Goal: Task Accomplishment & Management: Use online tool/utility

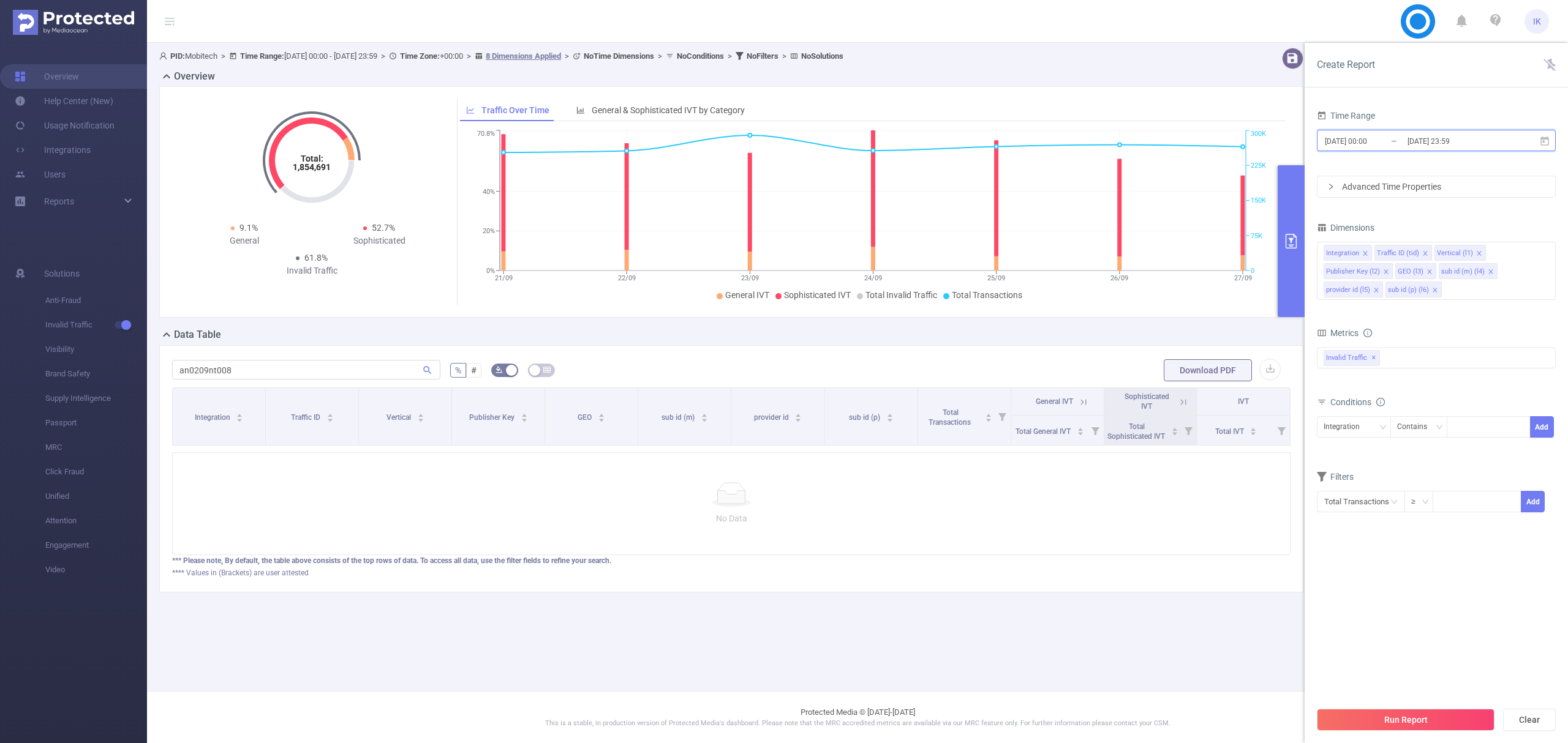
click at [1543, 139] on icon at bounding box center [1544, 141] width 11 height 11
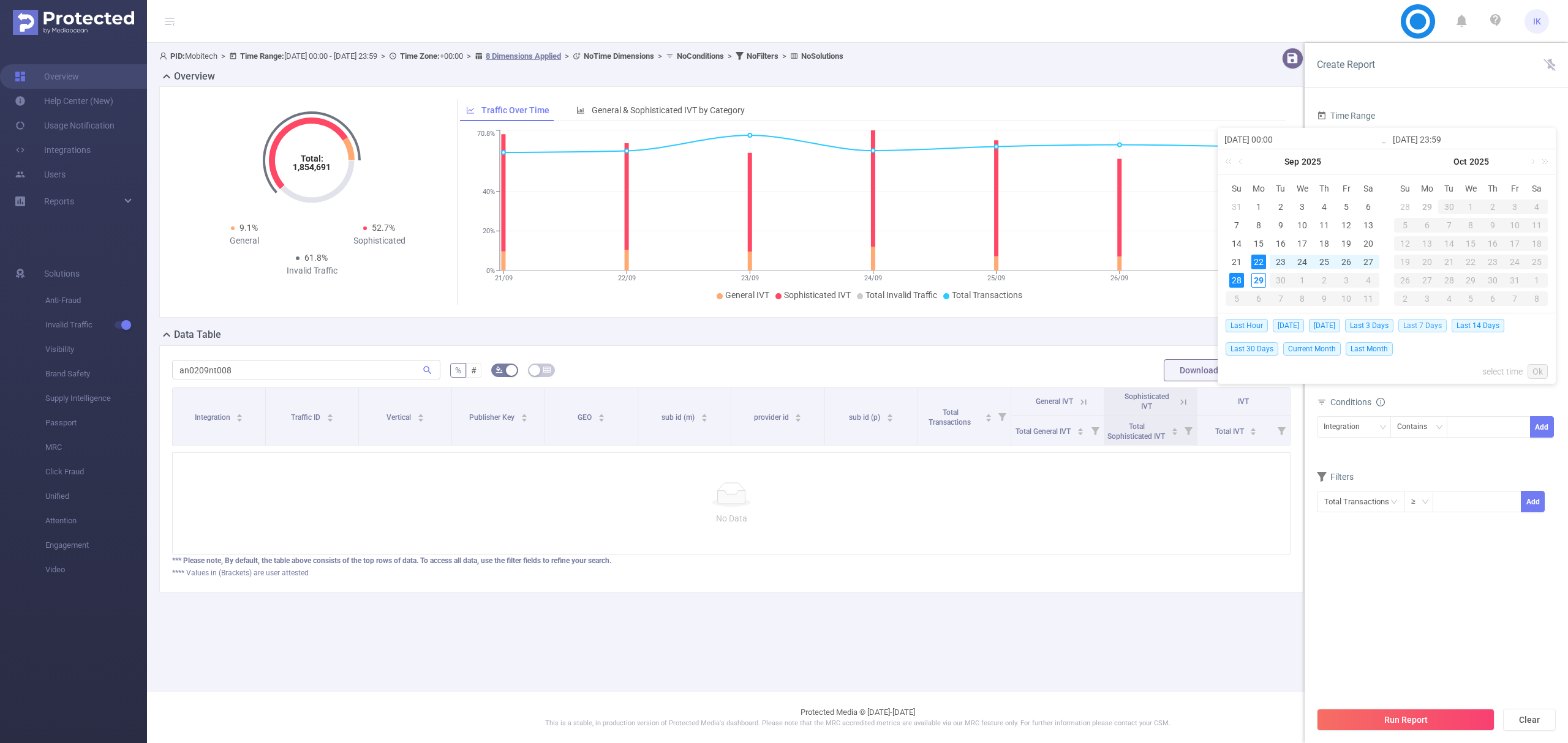
click at [1436, 326] on span "Last 7 Days" at bounding box center [1422, 325] width 48 height 13
type input "2025-09-22 00:00"
type input "2025-09-28 23:59"
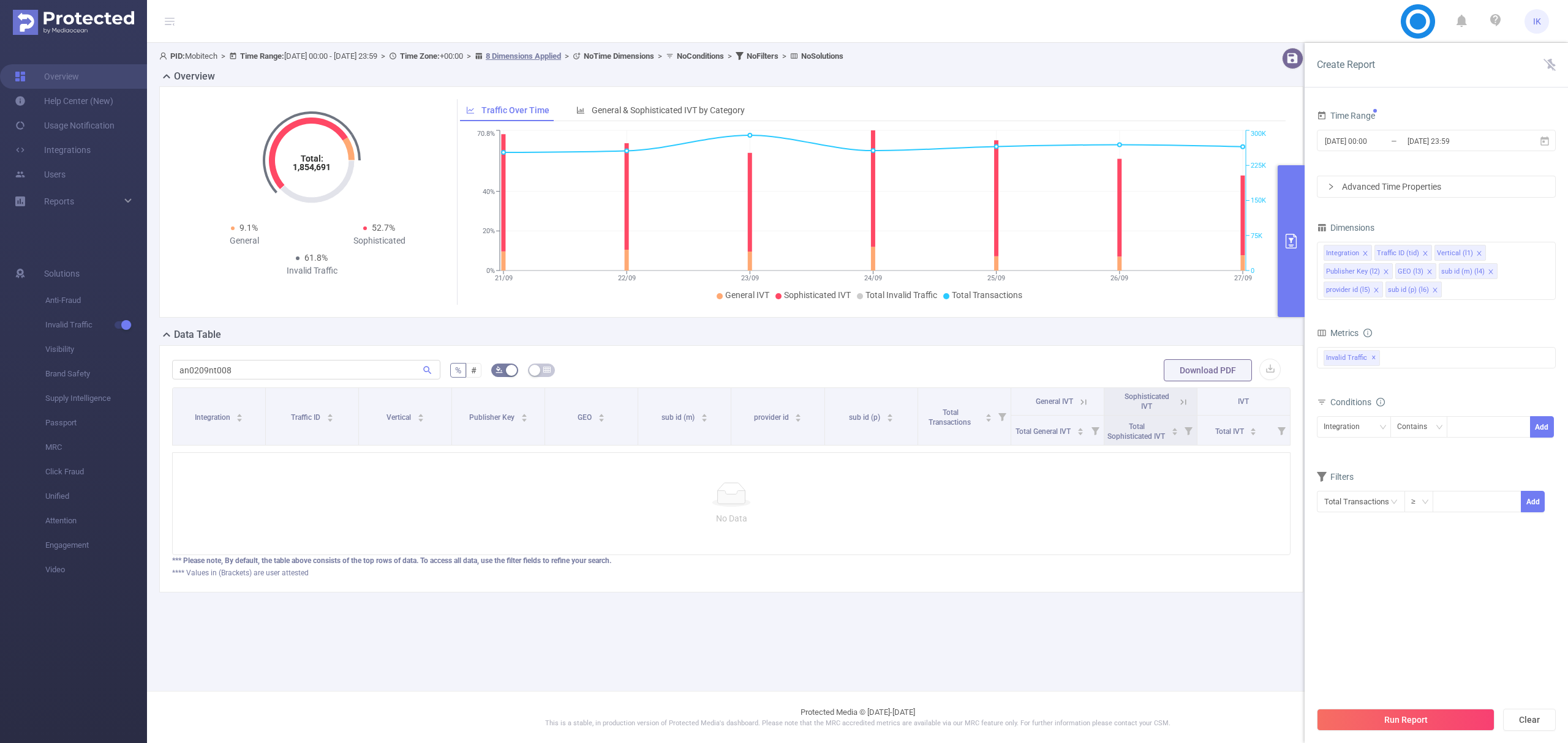
click at [1416, 705] on div "Run Report Clear" at bounding box center [1436, 719] width 263 height 47
click at [1420, 716] on button "Run Report" at bounding box center [1406, 719] width 178 height 22
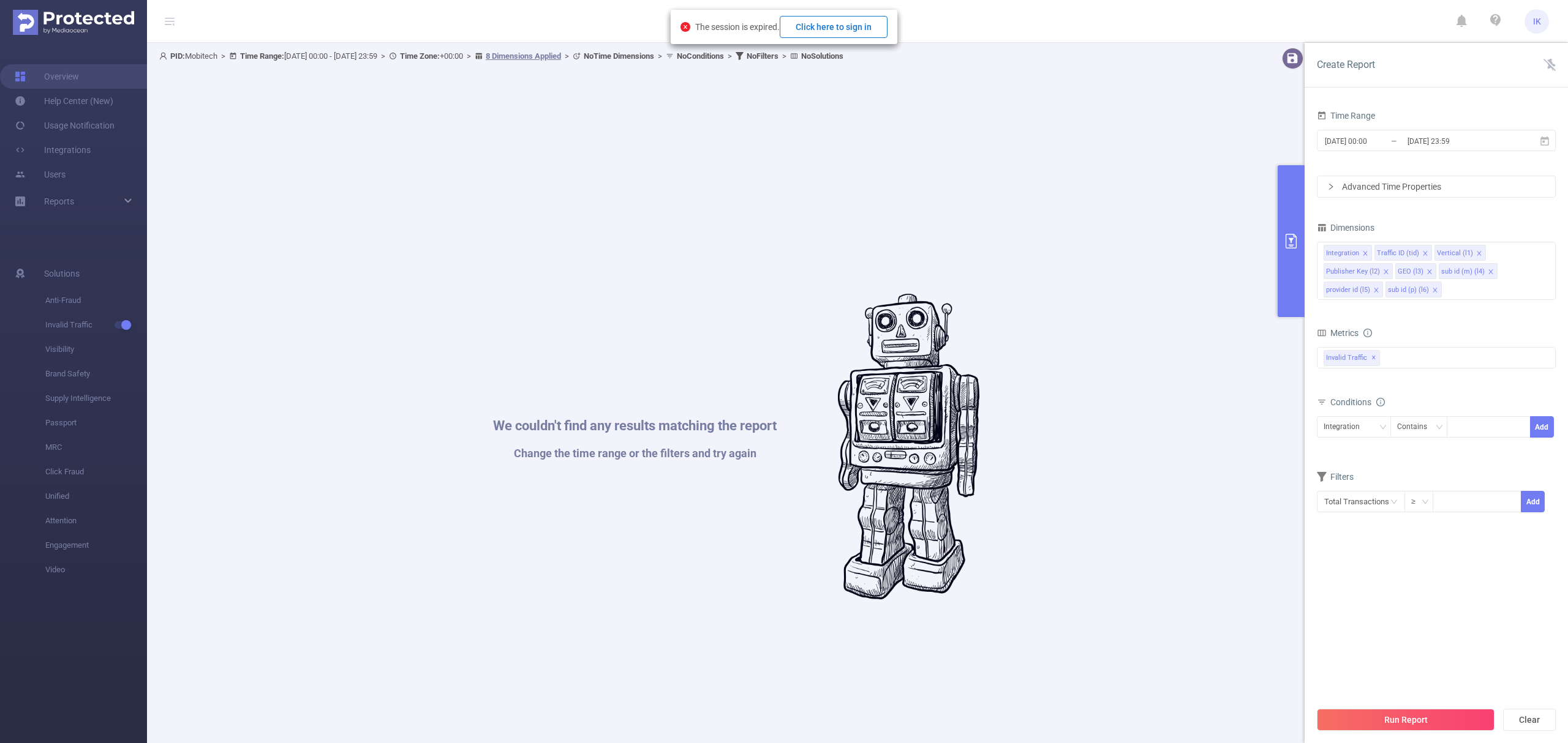
click at [852, 28] on button "Click here to sign in" at bounding box center [834, 26] width 108 height 22
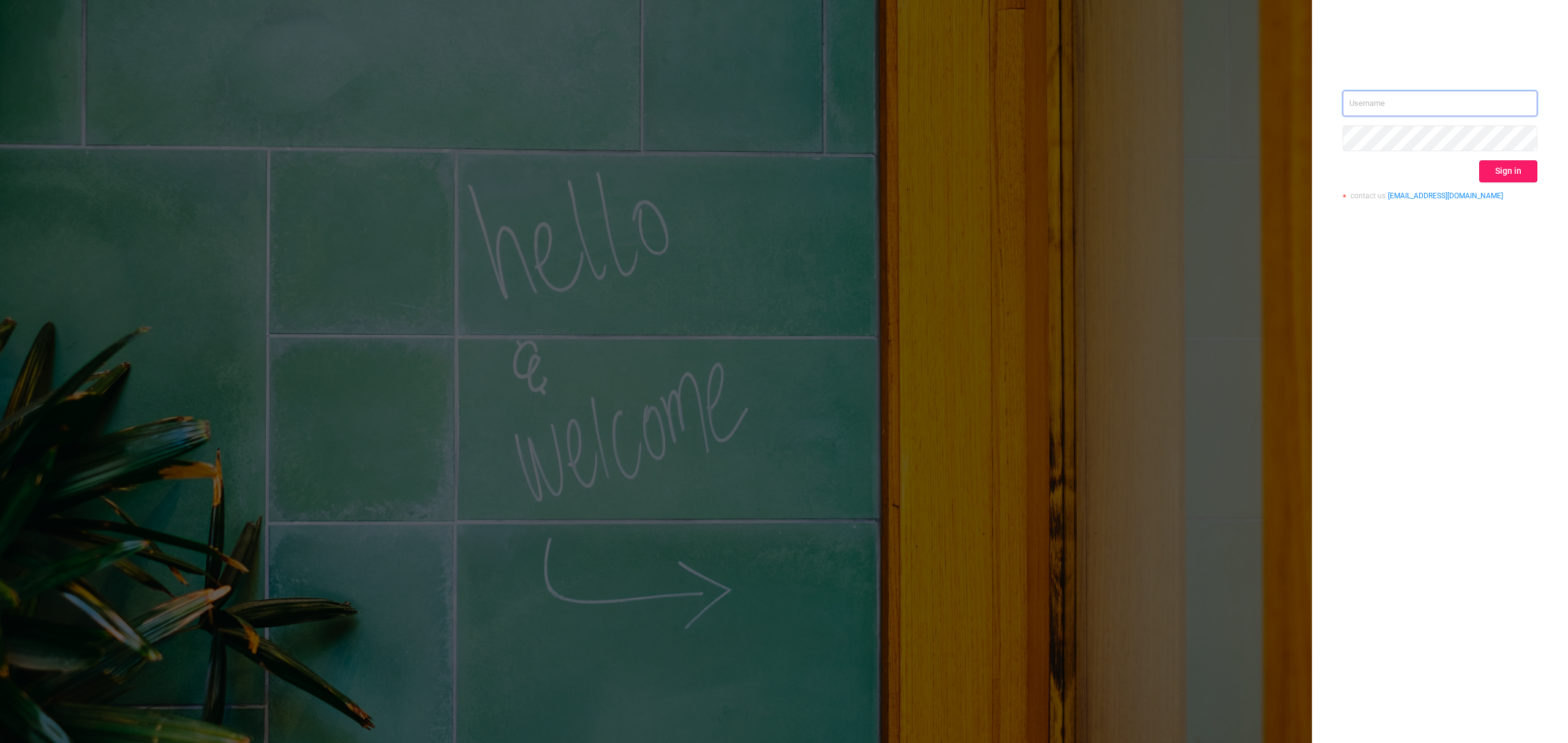
type input "[EMAIL_ADDRESS][DOMAIN_NAME]"
click at [1507, 172] on button "Sign in" at bounding box center [1508, 171] width 58 height 22
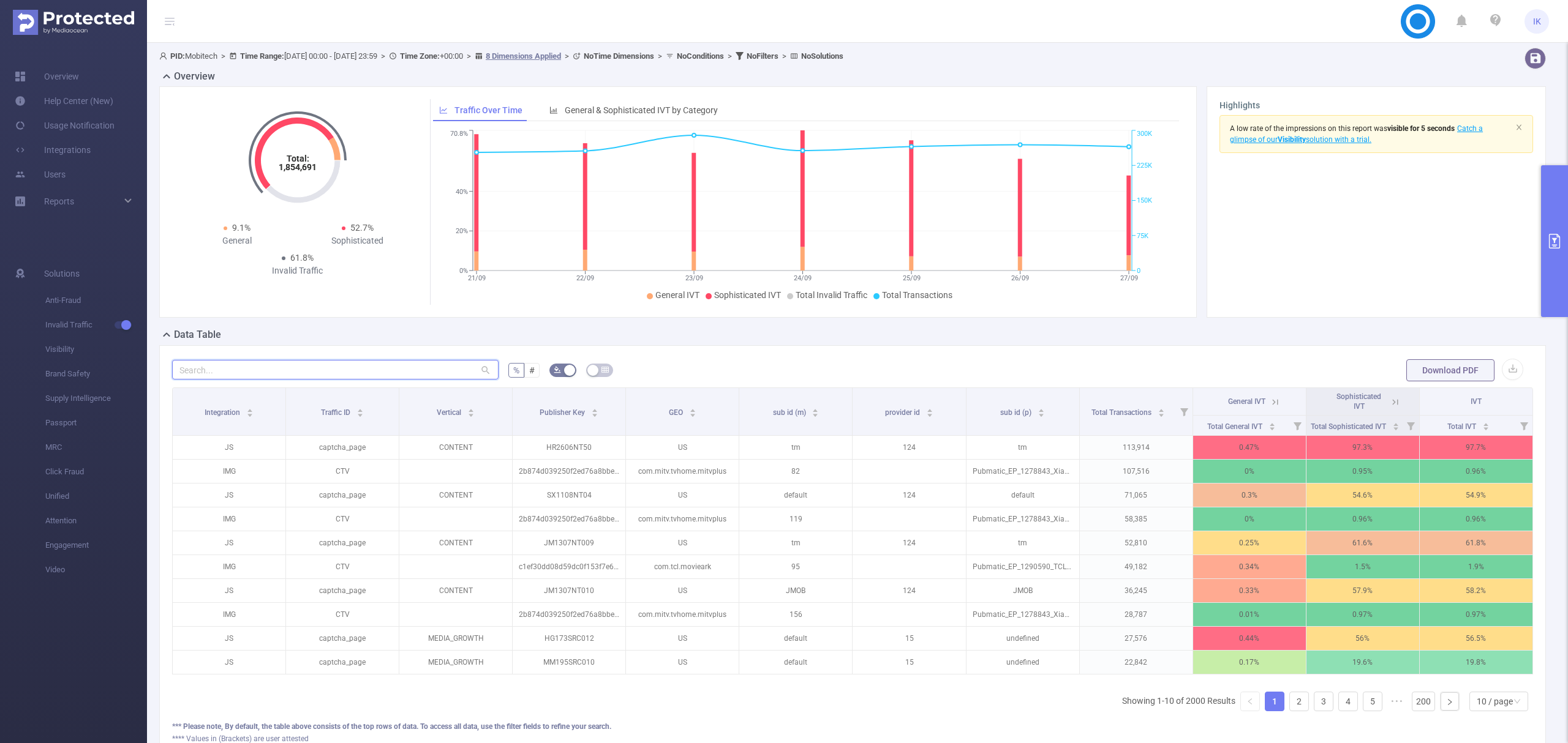
click at [398, 377] on input "text" at bounding box center [335, 369] width 326 height 20
paste input "hr2606nt50"
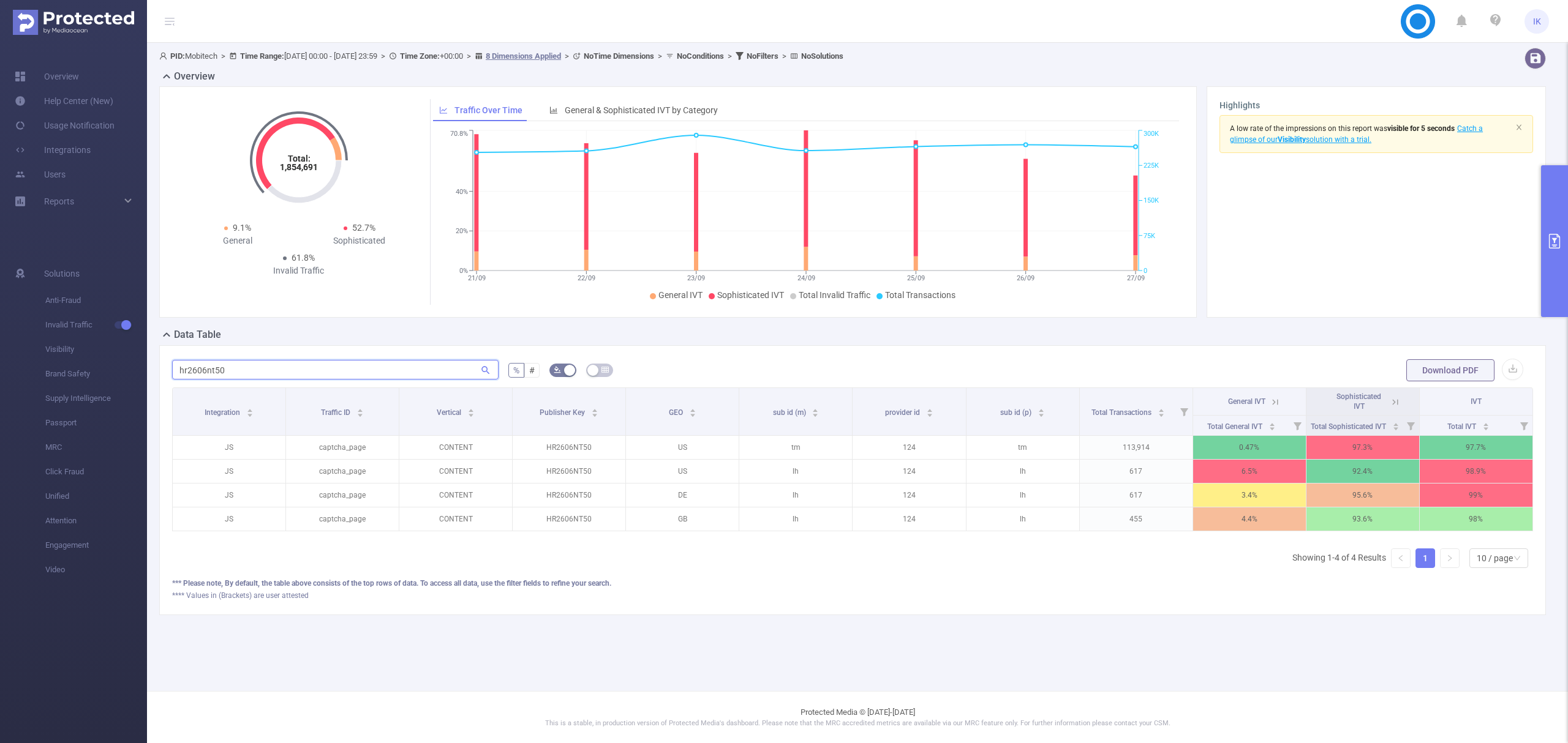
scroll to position [0, 2]
type input "hr2606nt50"
click at [1270, 404] on icon at bounding box center [1272, 401] width 11 height 11
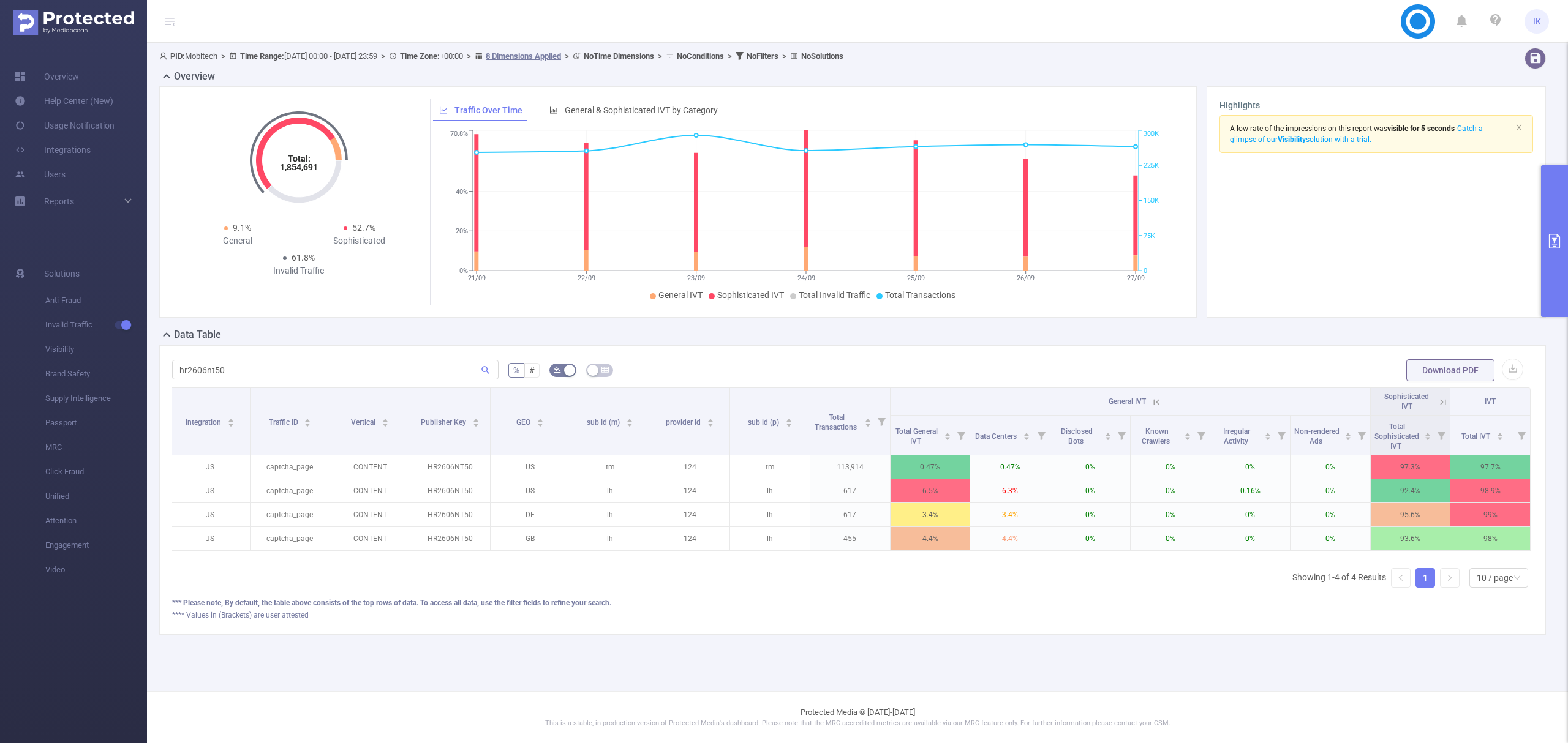
click at [1155, 405] on icon at bounding box center [1156, 401] width 11 height 11
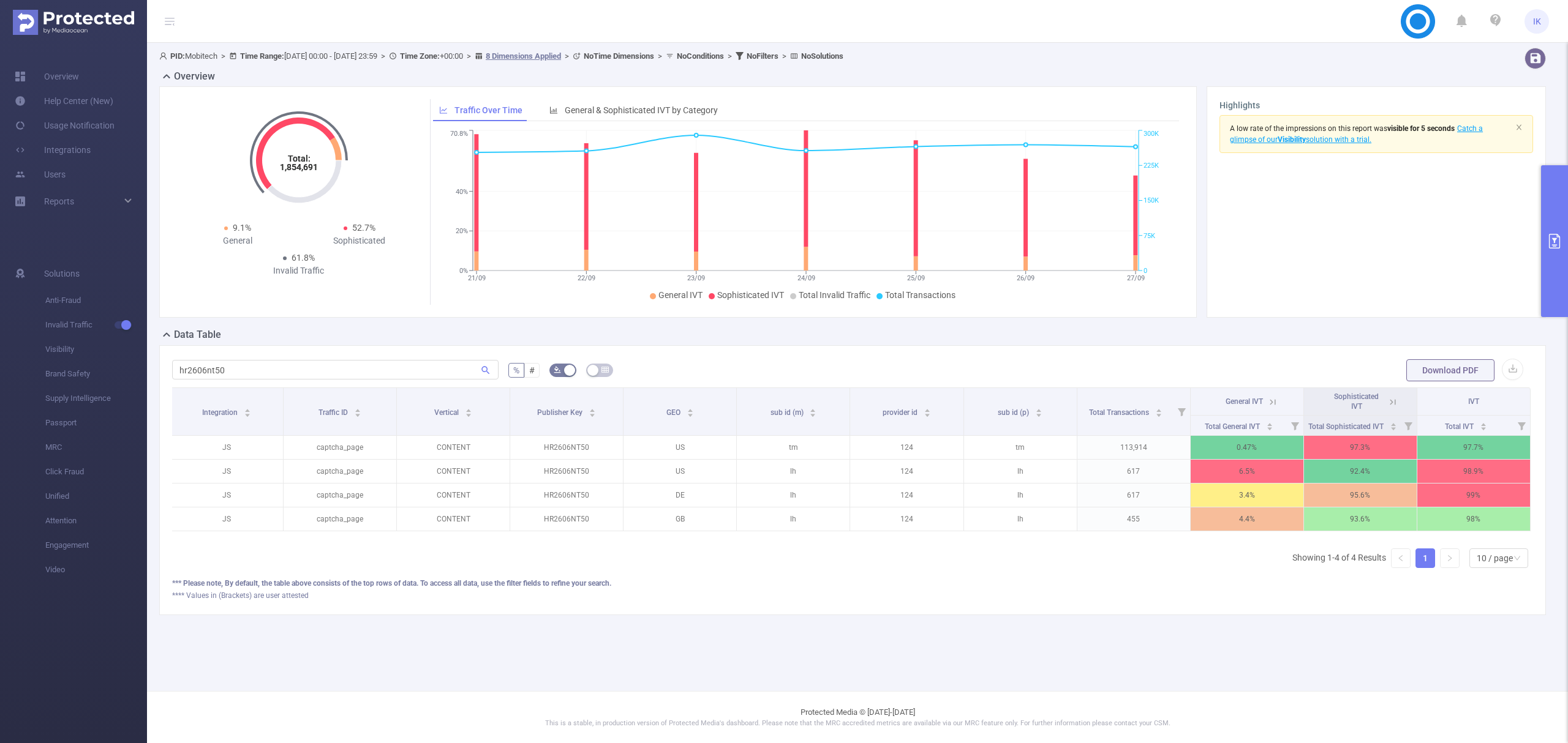
click at [1390, 400] on icon at bounding box center [1393, 401] width 11 height 11
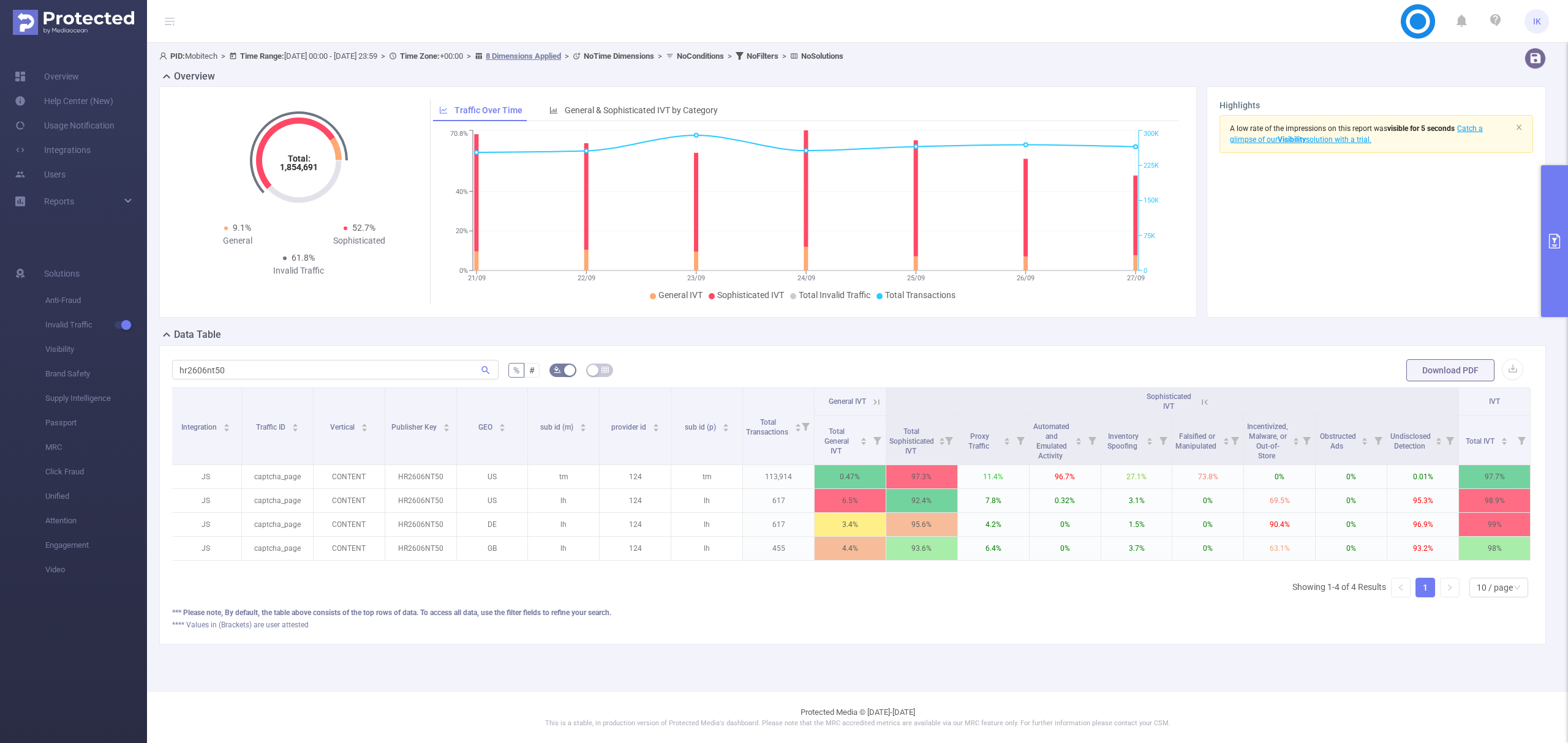
click at [1207, 402] on icon at bounding box center [1204, 401] width 11 height 11
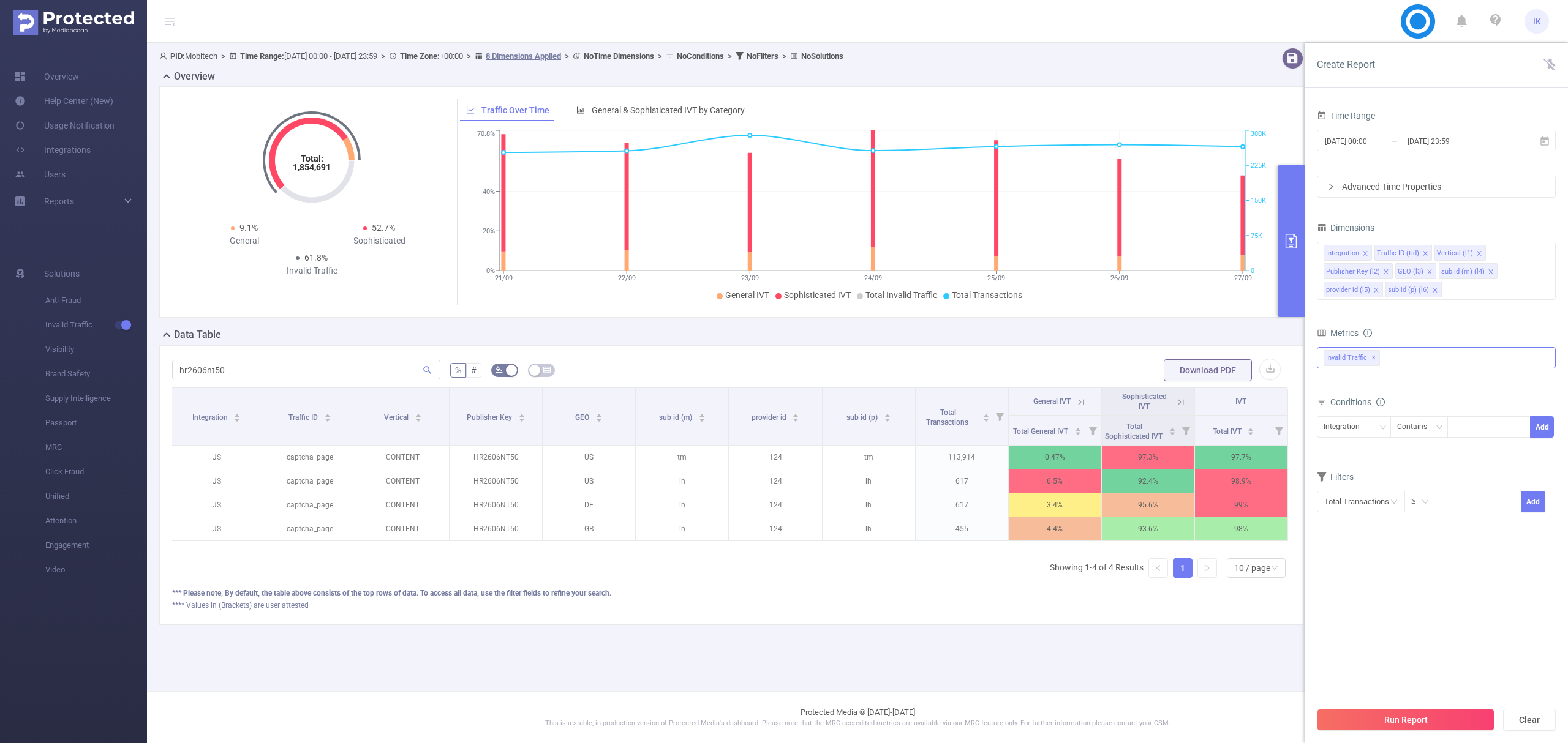
click at [1441, 361] on div "Invalid Traffic ✕" at bounding box center [1436, 358] width 239 height 21
click at [1338, 361] on span at bounding box center [1337, 363] width 10 height 10
click at [1398, 716] on button "Run Report" at bounding box center [1406, 719] width 178 height 22
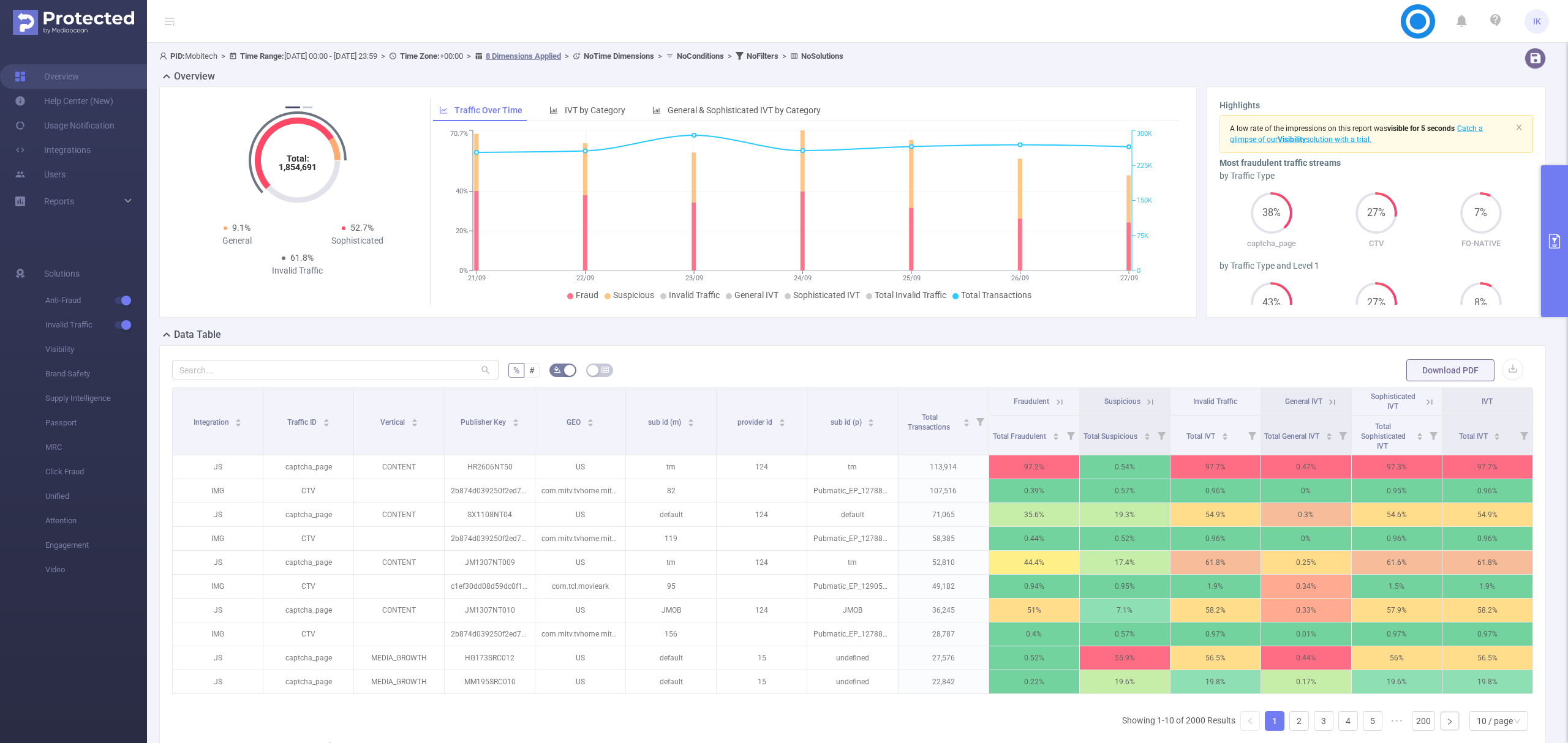
scroll to position [0, 2]
click at [438, 369] on input "text" at bounding box center [335, 369] width 326 height 20
paste input "hr2606nt50"
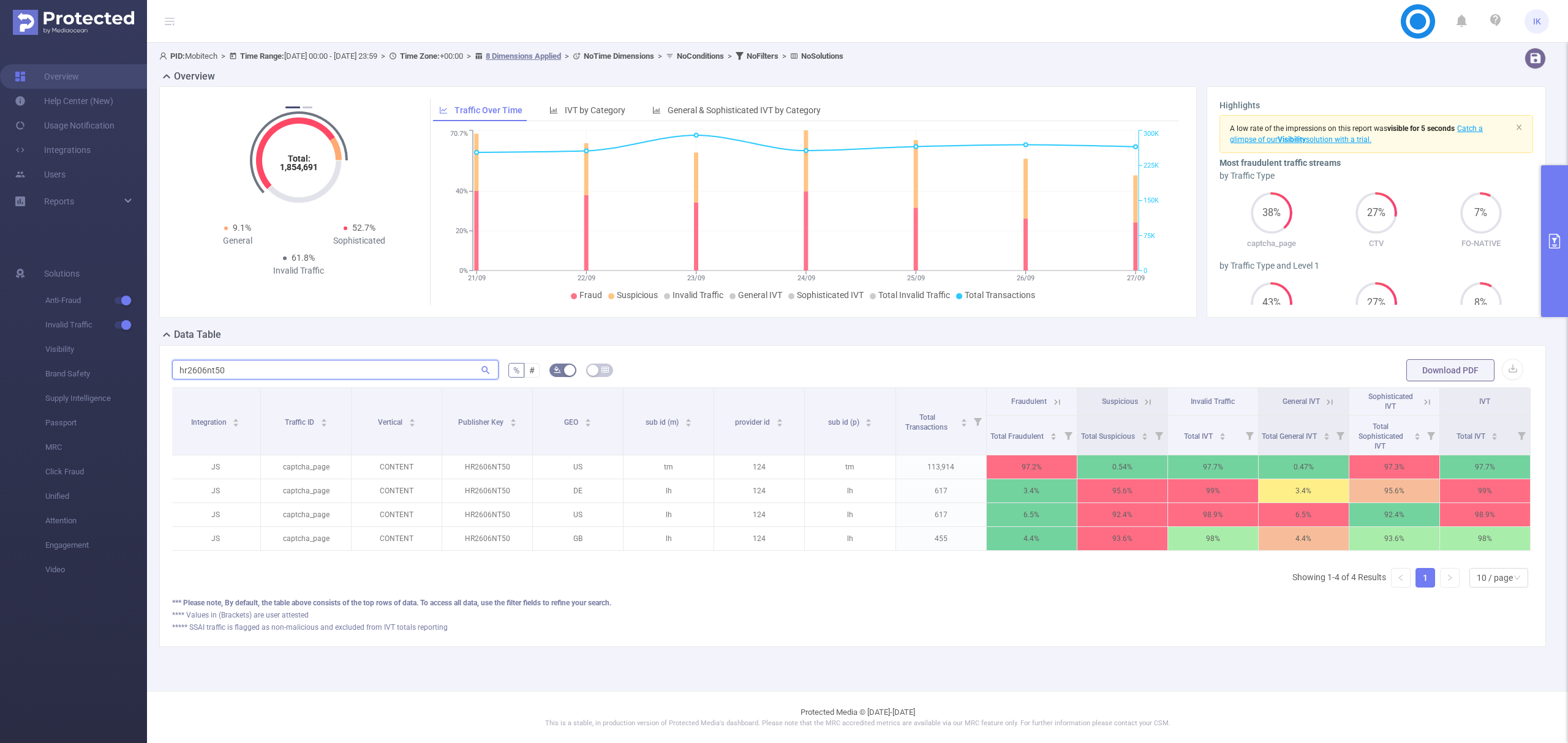
type input "hr2606nt50"
click at [1055, 401] on icon at bounding box center [1057, 401] width 11 height 11
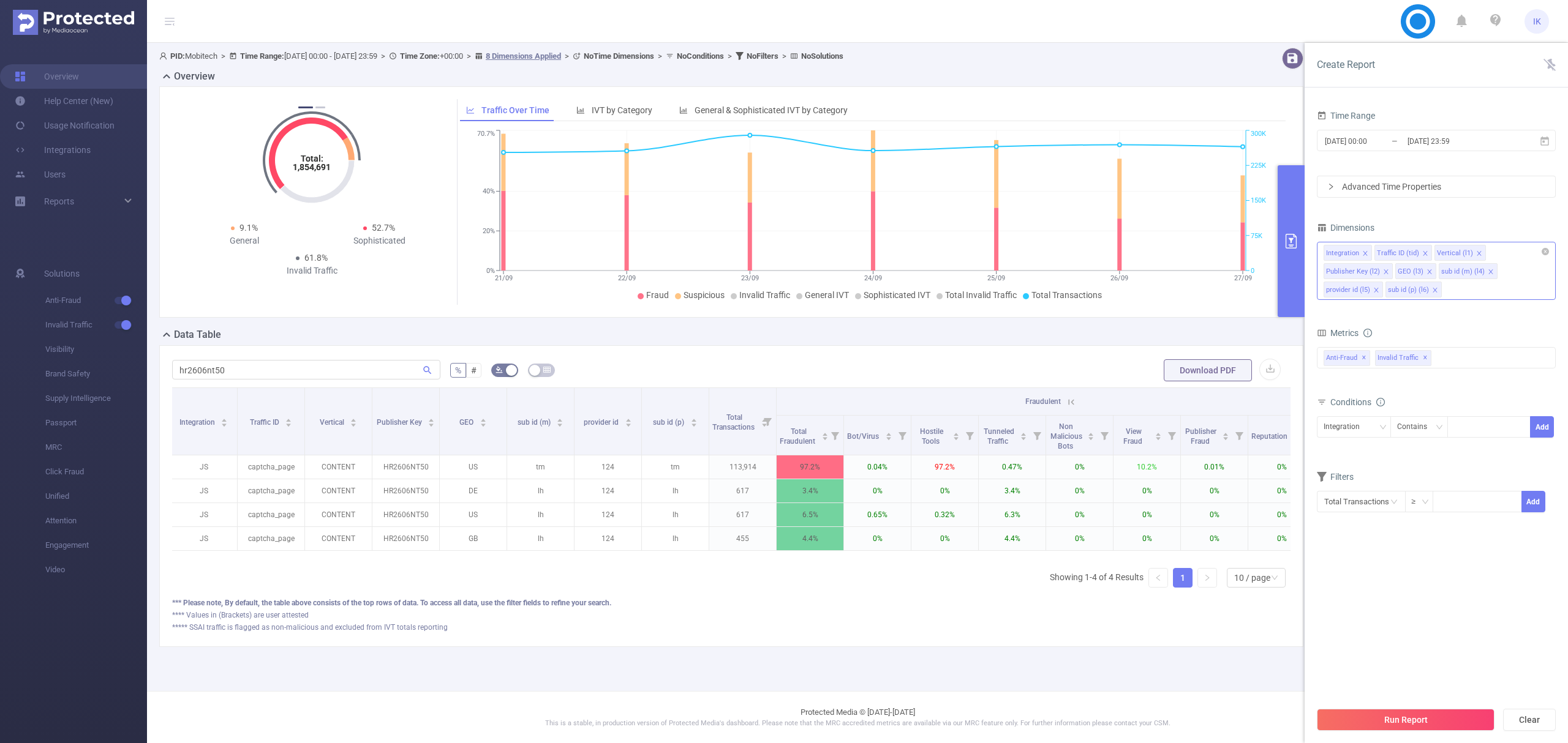
click at [1488, 270] on icon "icon: close" at bounding box center [1490, 271] width 6 height 6
click at [1490, 275] on icon "icon: close" at bounding box center [1491, 271] width 6 height 6
click at [1412, 723] on button "Run Report" at bounding box center [1406, 719] width 178 height 22
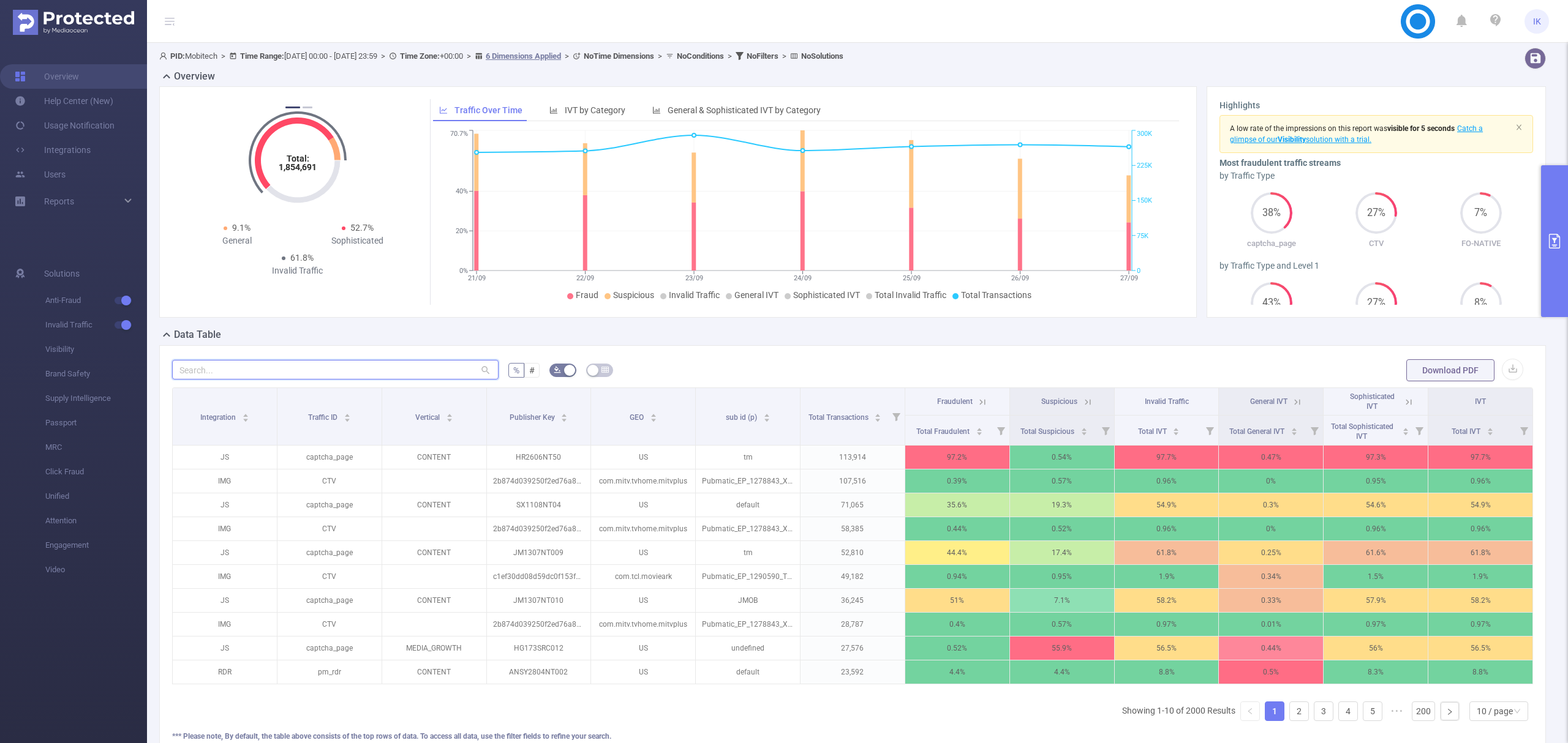
click at [320, 368] on input "text" at bounding box center [335, 369] width 326 height 20
paste input "hr2606nt50"
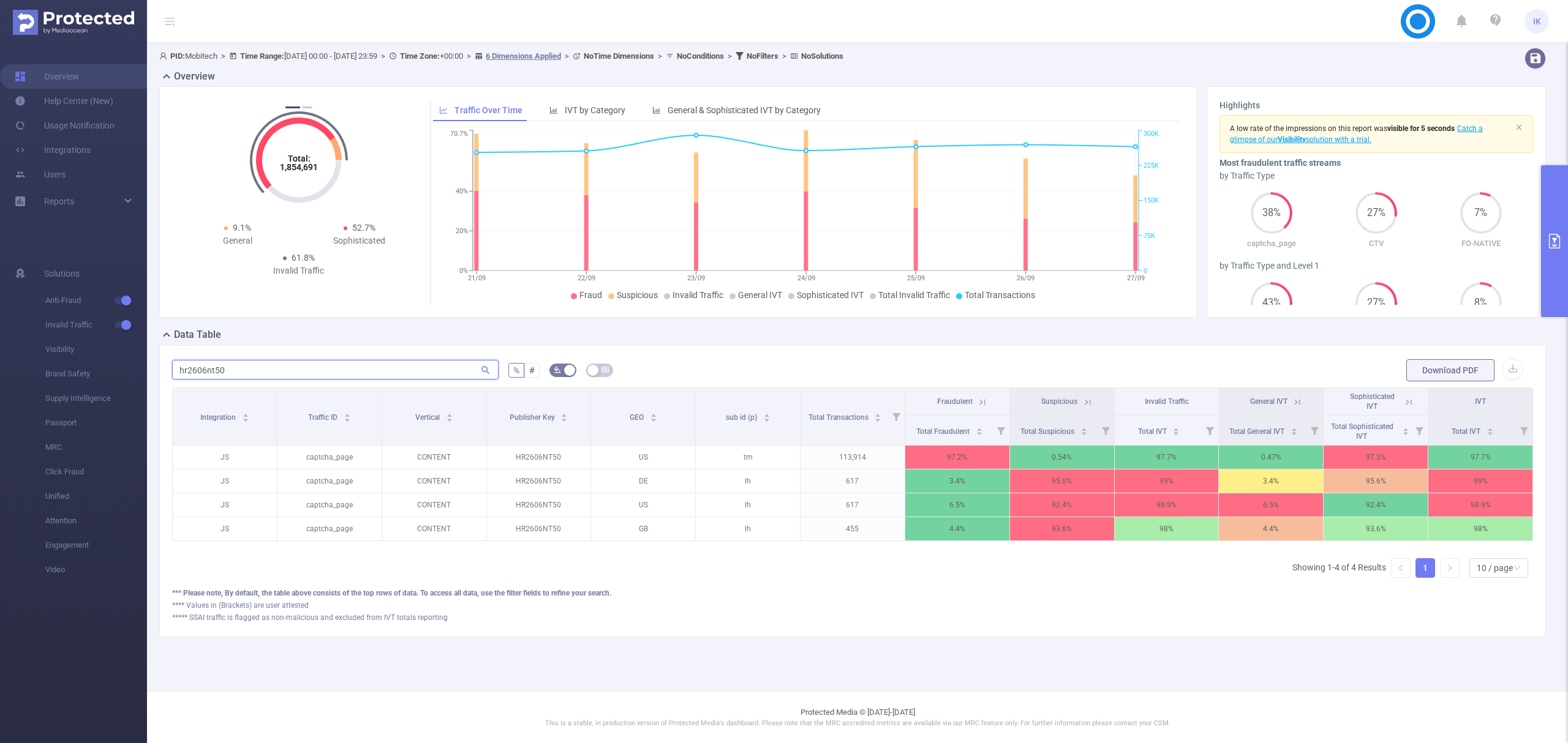
type input "hr2606nt50"
click at [980, 402] on icon at bounding box center [982, 401] width 11 height 11
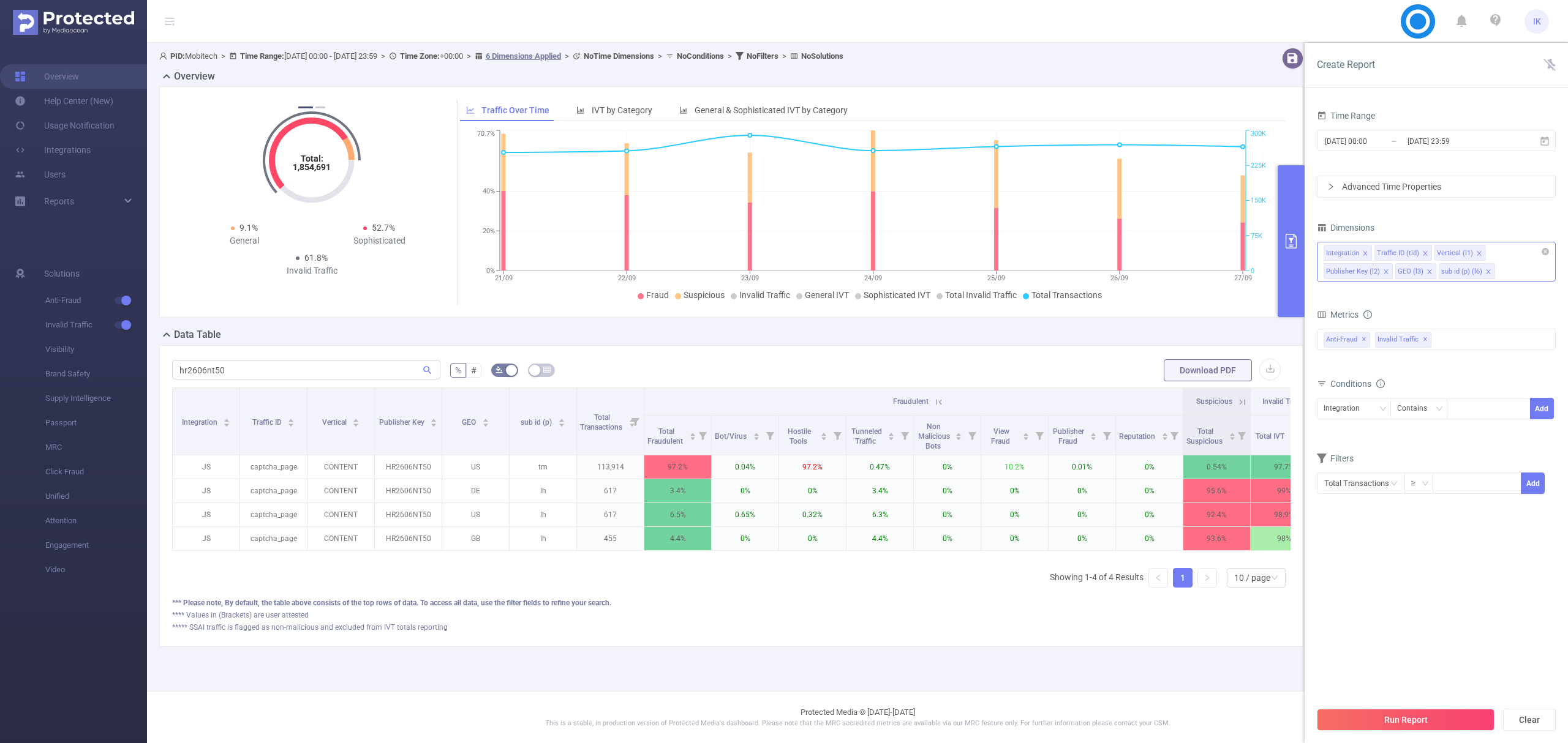
click at [1486, 273] on icon "icon: close" at bounding box center [1488, 271] width 4 height 4
click at [1399, 718] on button "Run Report" at bounding box center [1406, 719] width 178 height 22
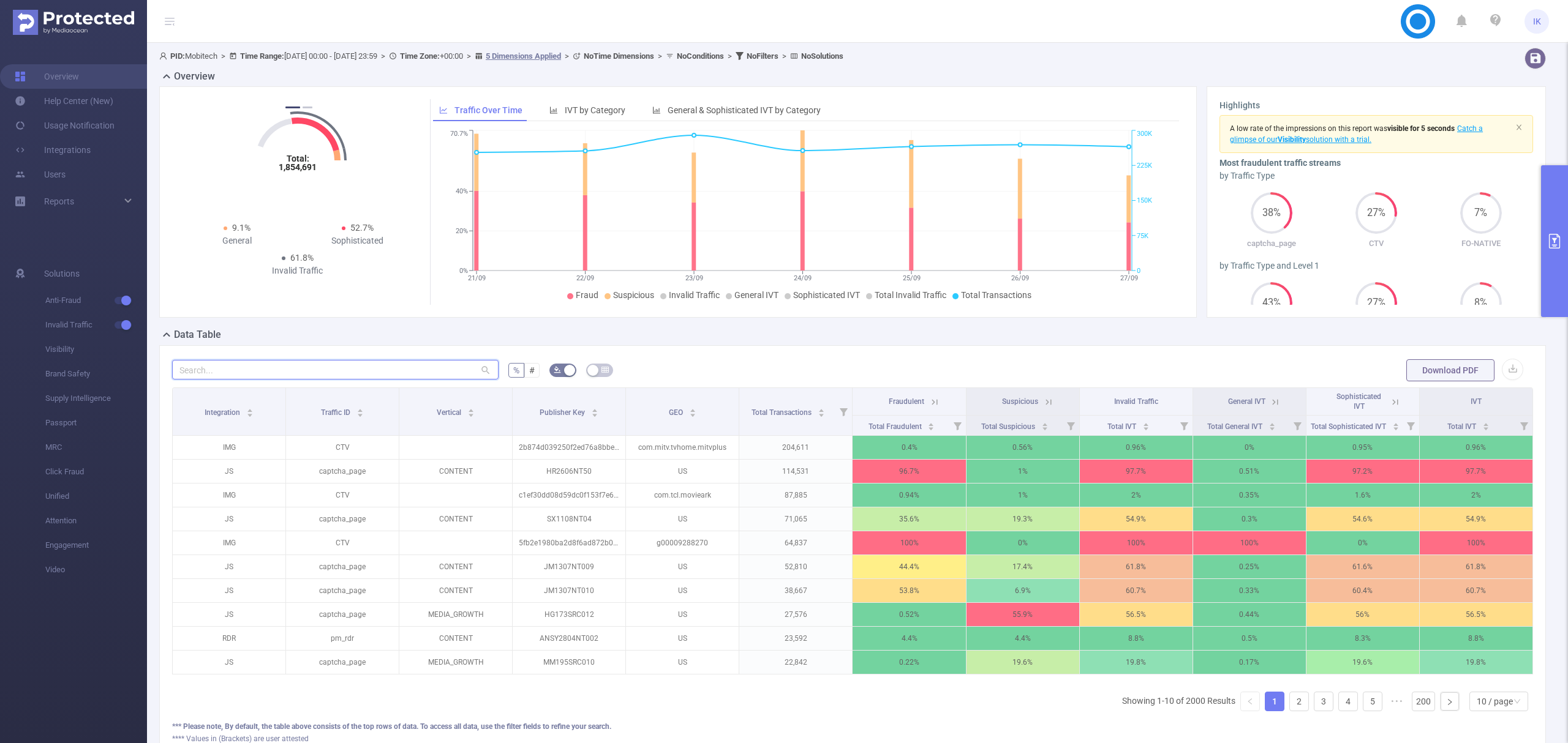
click at [326, 373] on input "text" at bounding box center [335, 369] width 326 height 20
paste input "hr2606nt50"
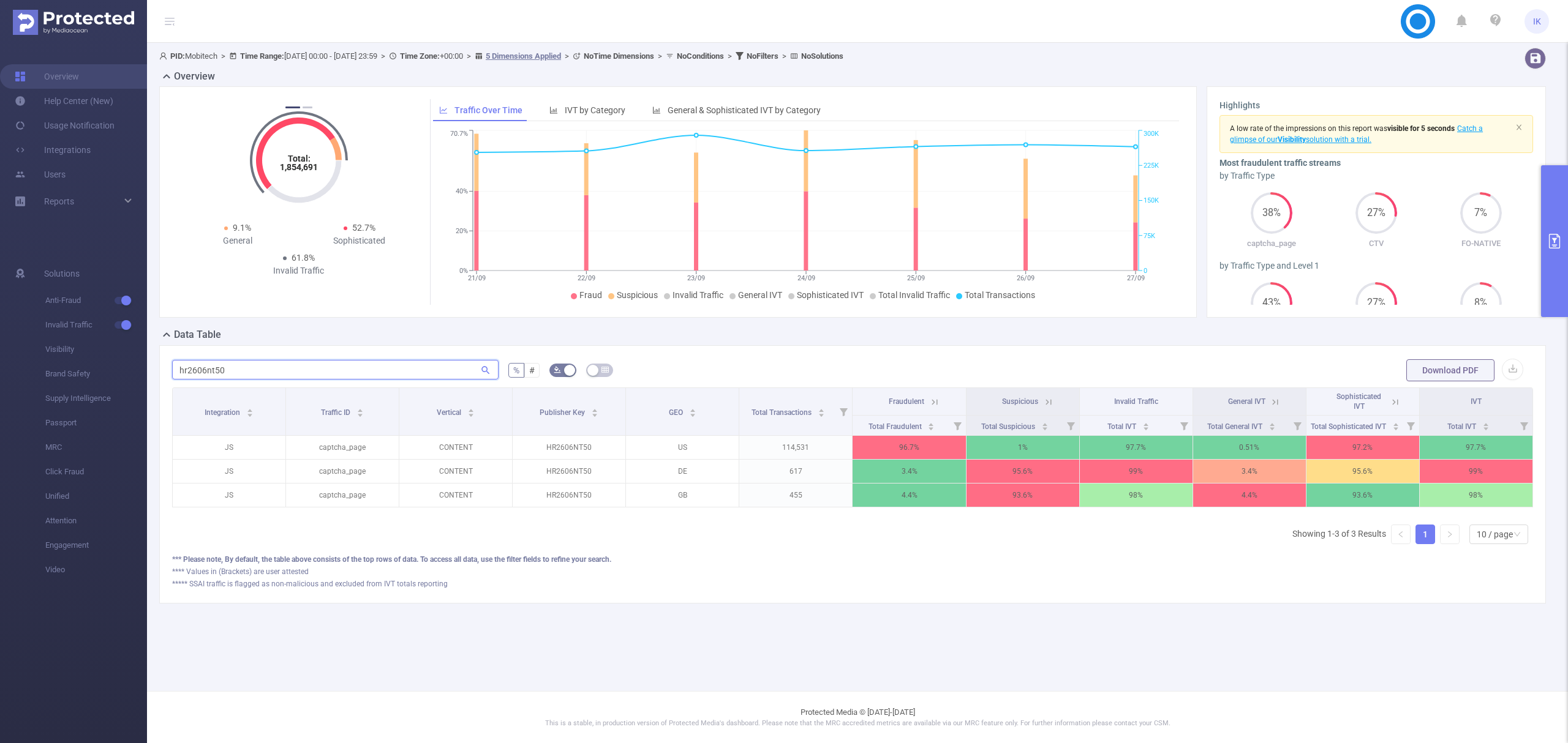
type input "hr2606nt50"
click at [939, 402] on icon at bounding box center [934, 401] width 11 height 11
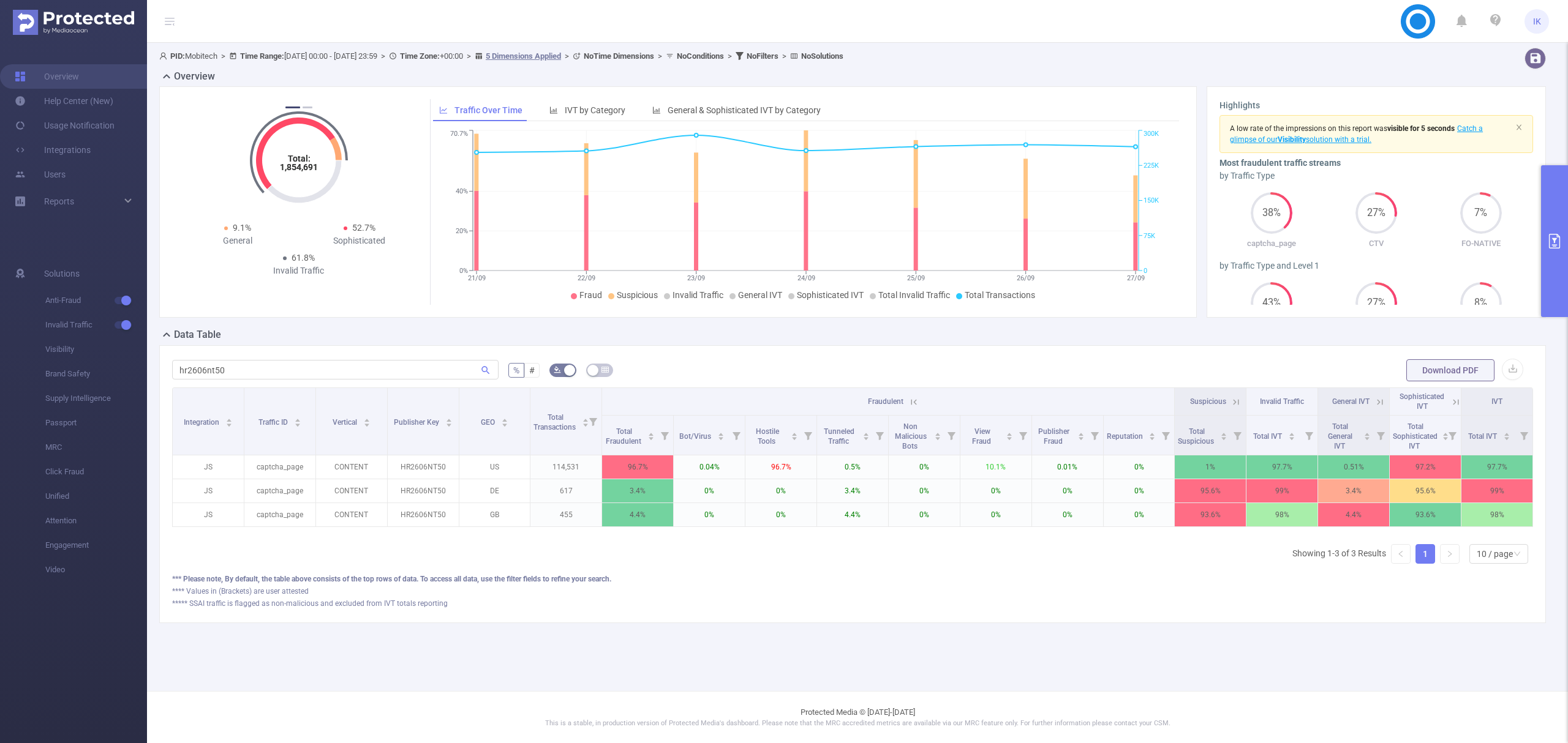
click at [1235, 402] on icon at bounding box center [1235, 401] width 11 height 11
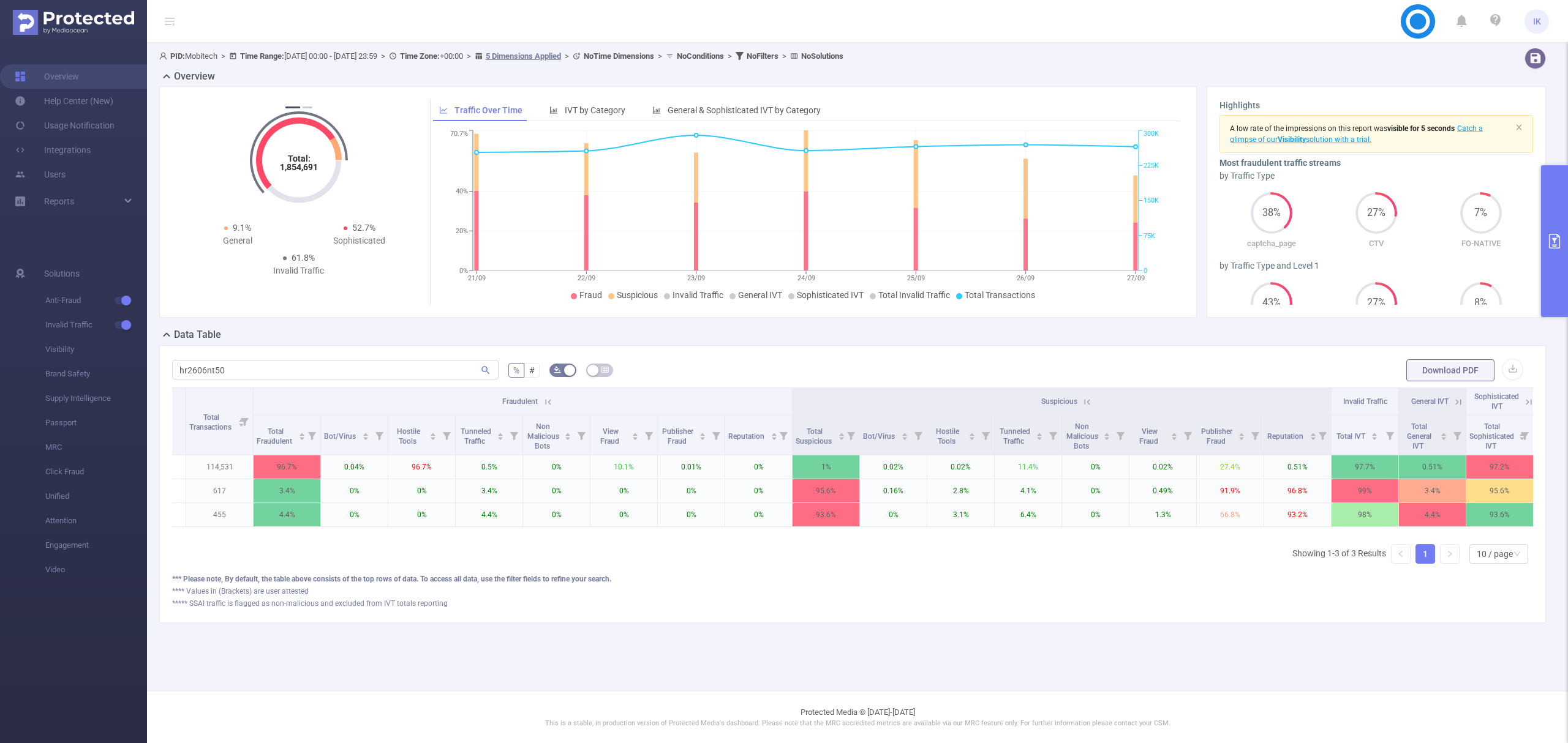
scroll to position [0, 343]
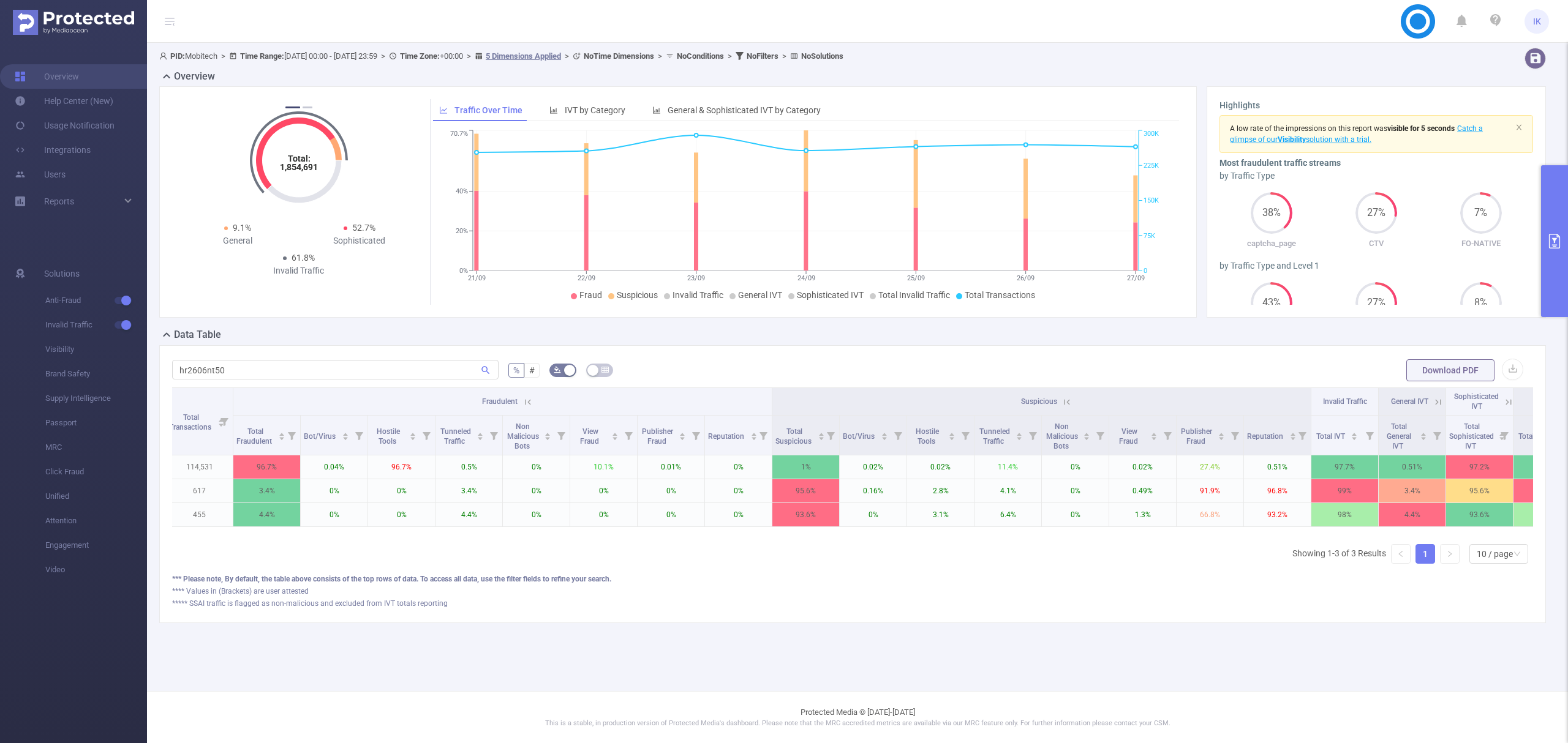
click at [527, 401] on icon at bounding box center [527, 401] width 11 height 11
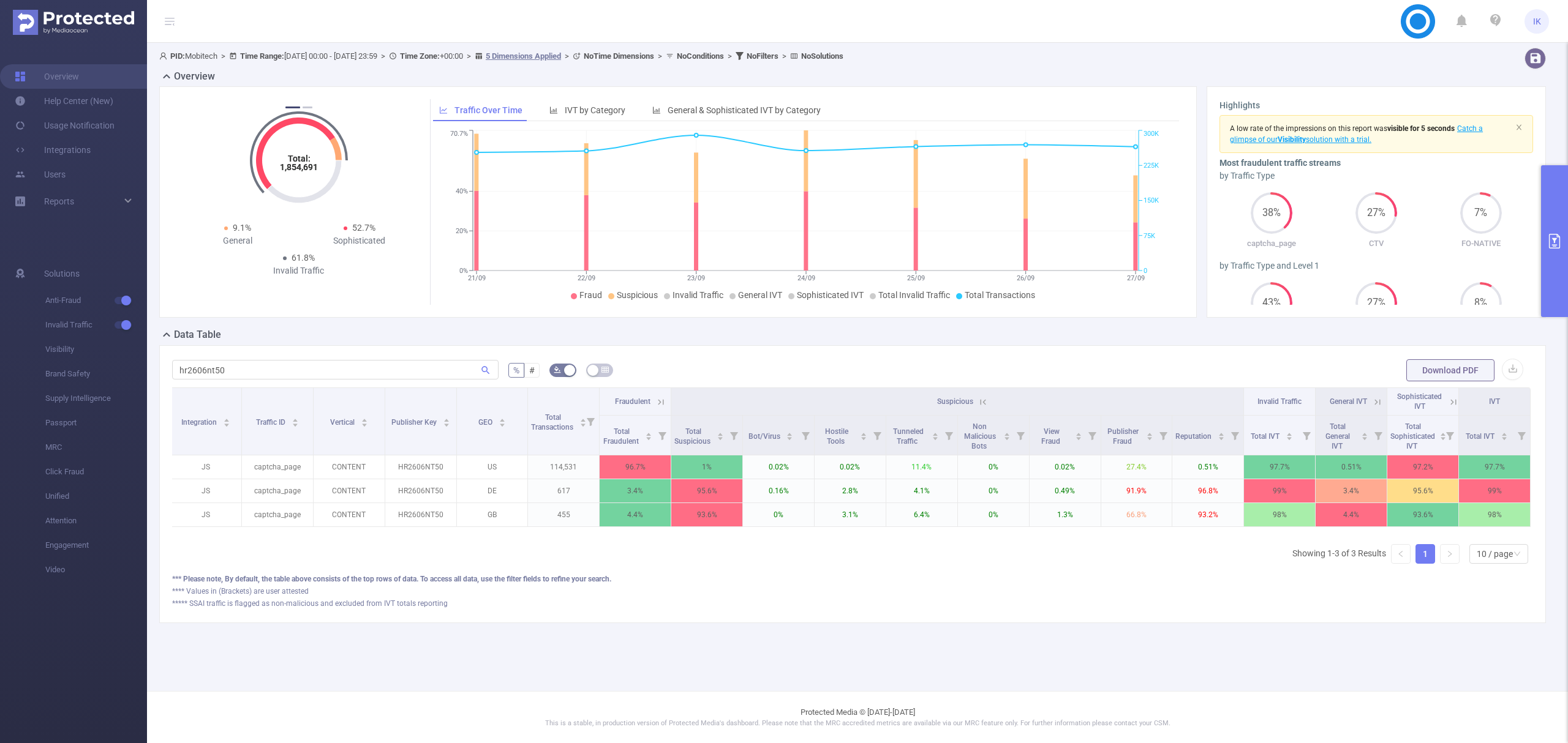
scroll to position [0, 2]
drag, startPoint x: 943, startPoint y: 405, endPoint x: 912, endPoint y: 405, distance: 31.0
click at [912, 405] on th "Suspicious" at bounding box center [957, 402] width 573 height 28
click at [973, 573] on div "Integration Traffic ID Vertical Publisher Key GEO Total Transactions Fraudulent…" at bounding box center [852, 480] width 1361 height 186
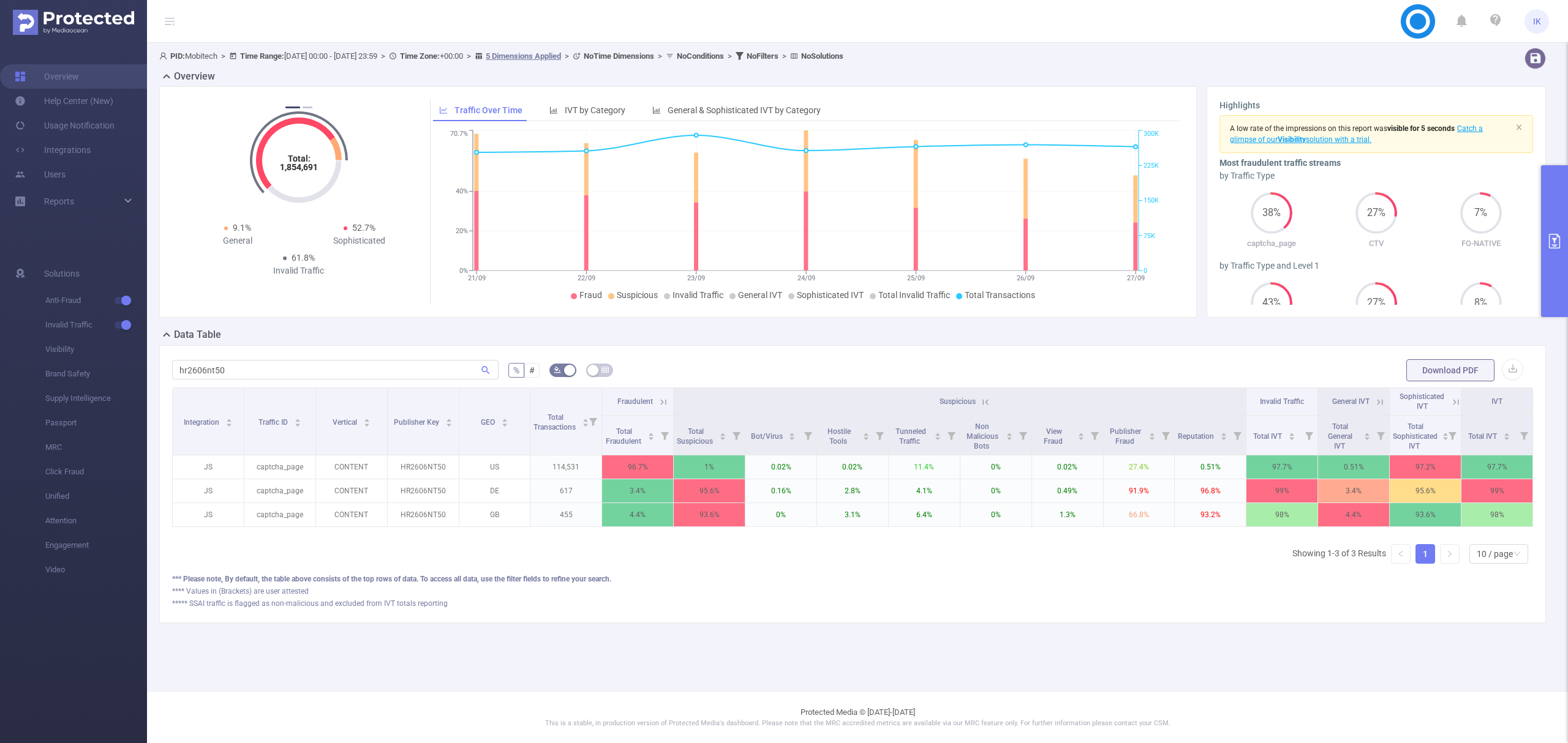
click at [976, 401] on icon at bounding box center [984, 401] width 15 height 12
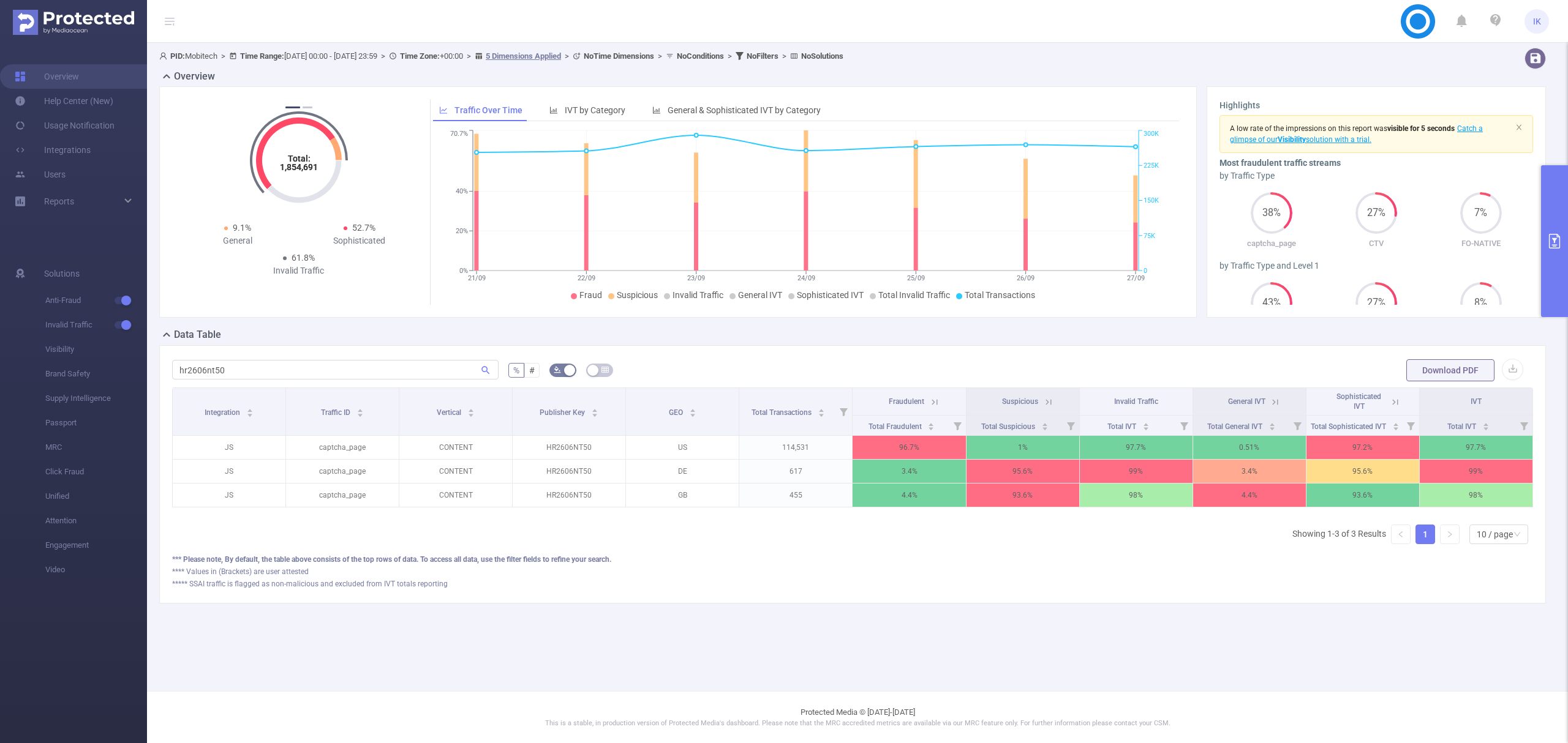
click at [1274, 404] on icon at bounding box center [1275, 401] width 11 height 11
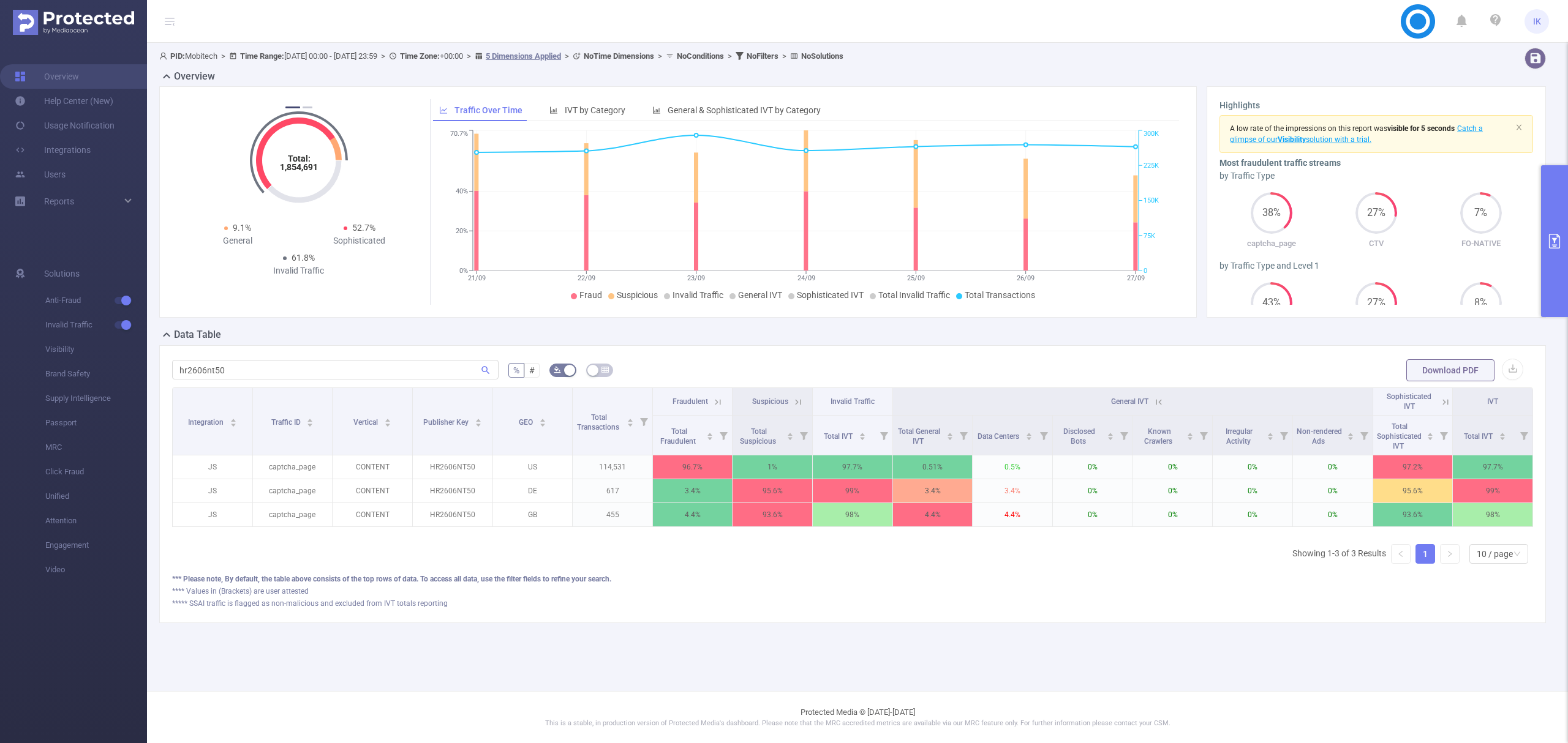
click at [1157, 404] on icon at bounding box center [1158, 401] width 11 height 11
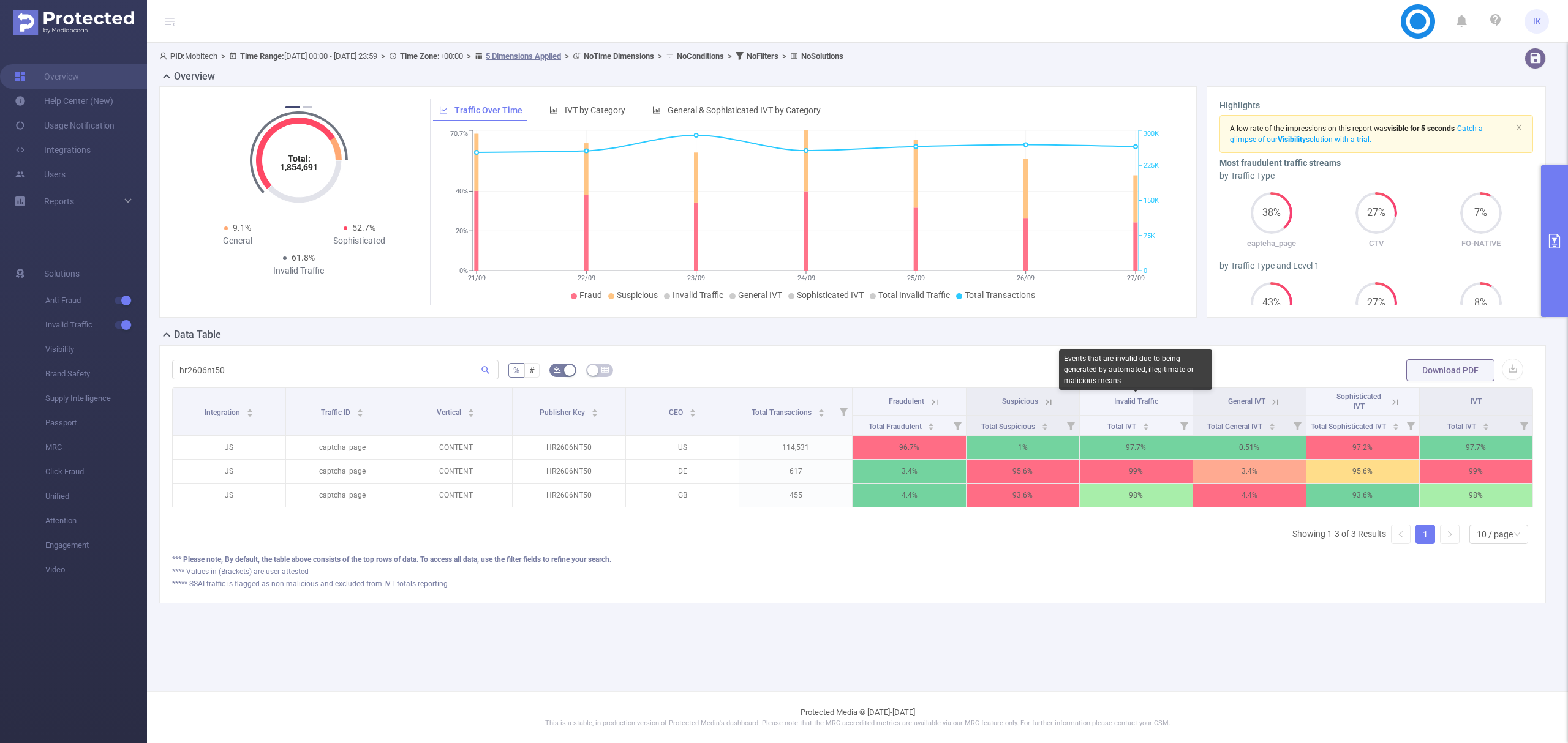
click at [1143, 404] on span "Invalid Traffic" at bounding box center [1136, 401] width 44 height 8
click at [1488, 401] on th "IVT" at bounding box center [1476, 402] width 113 height 28
click at [1049, 406] on icon at bounding box center [1048, 401] width 11 height 11
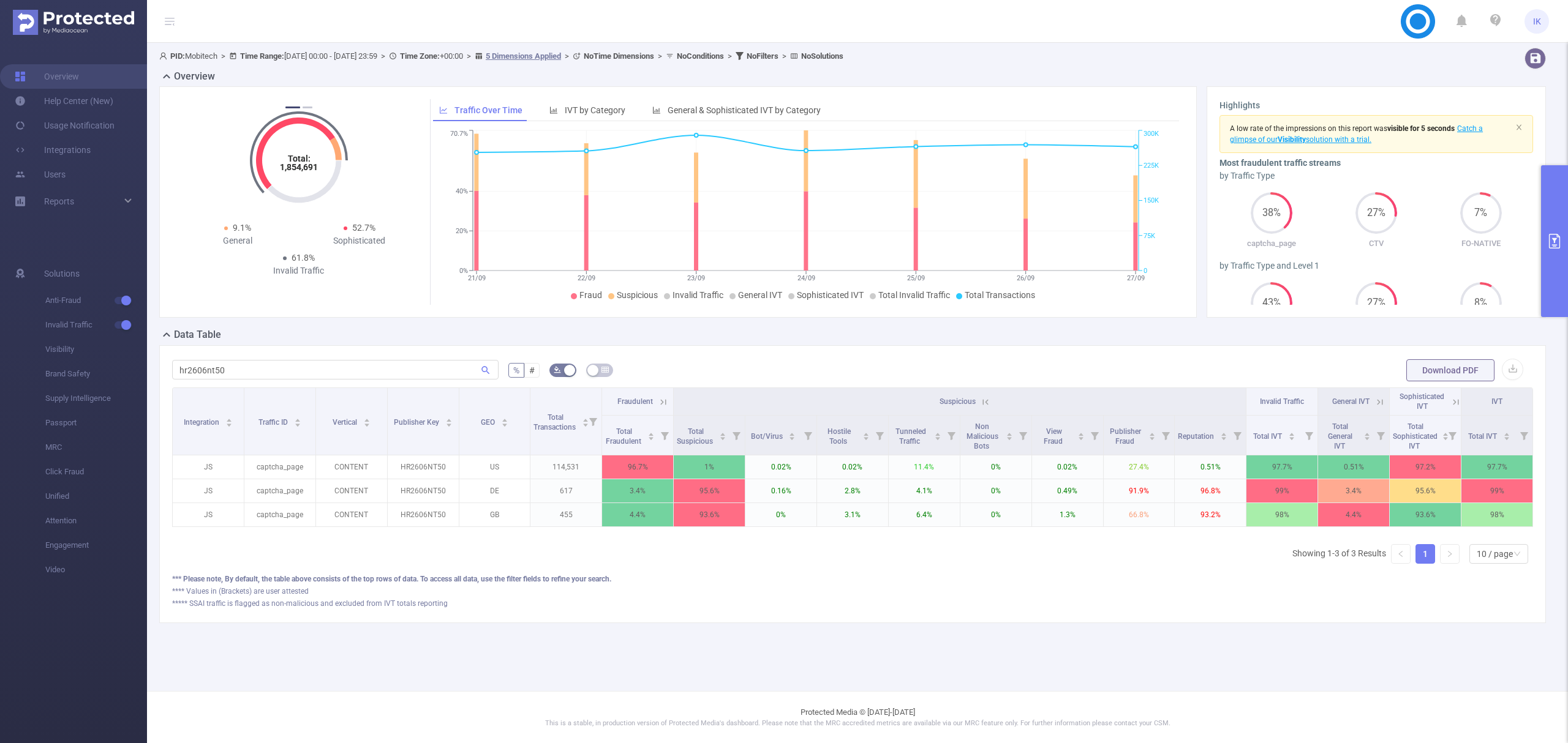
click at [658, 406] on icon at bounding box center [663, 401] width 11 height 11
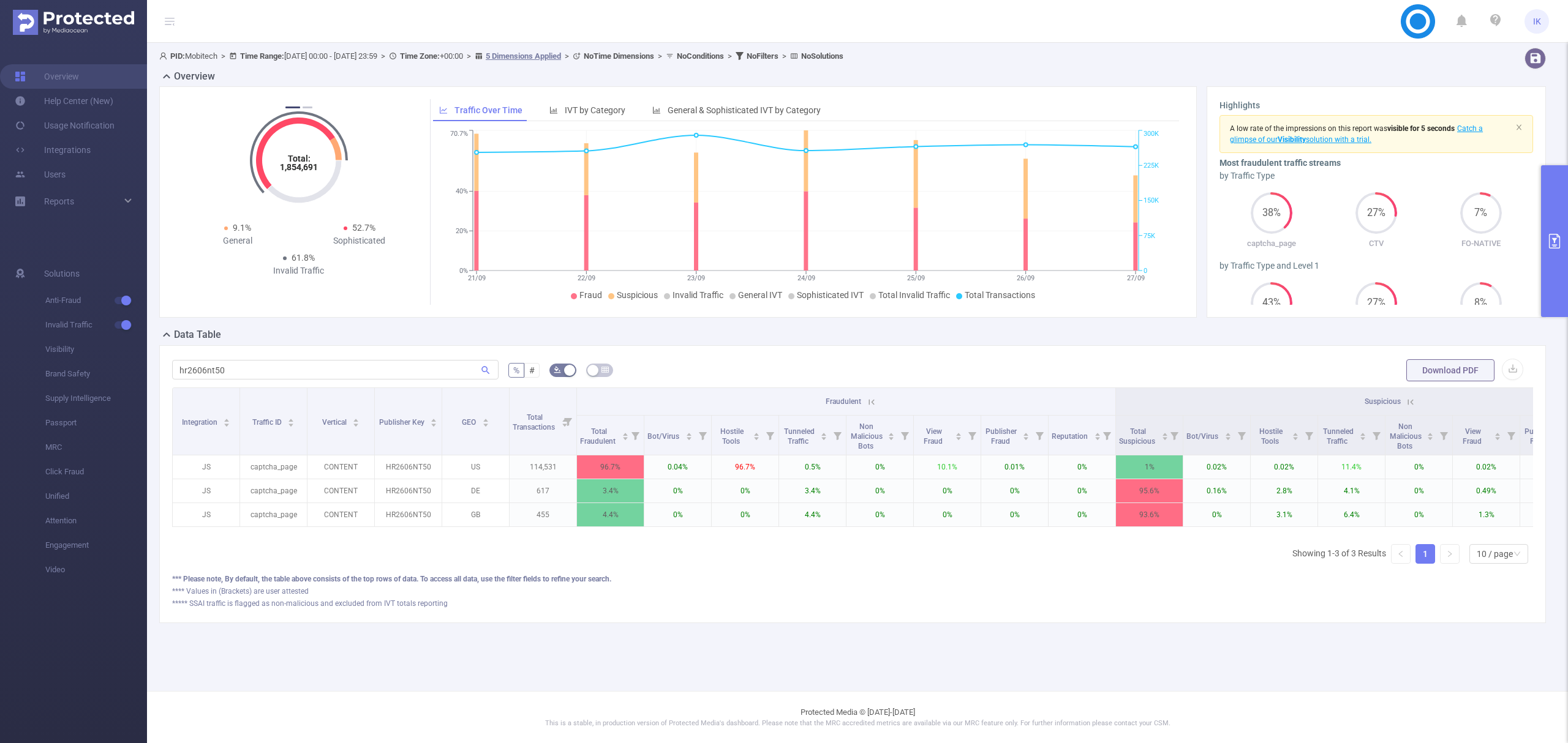
click at [707, 410] on th "Fraudulent" at bounding box center [847, 402] width 539 height 28
click at [871, 401] on icon at bounding box center [871, 401] width 11 height 11
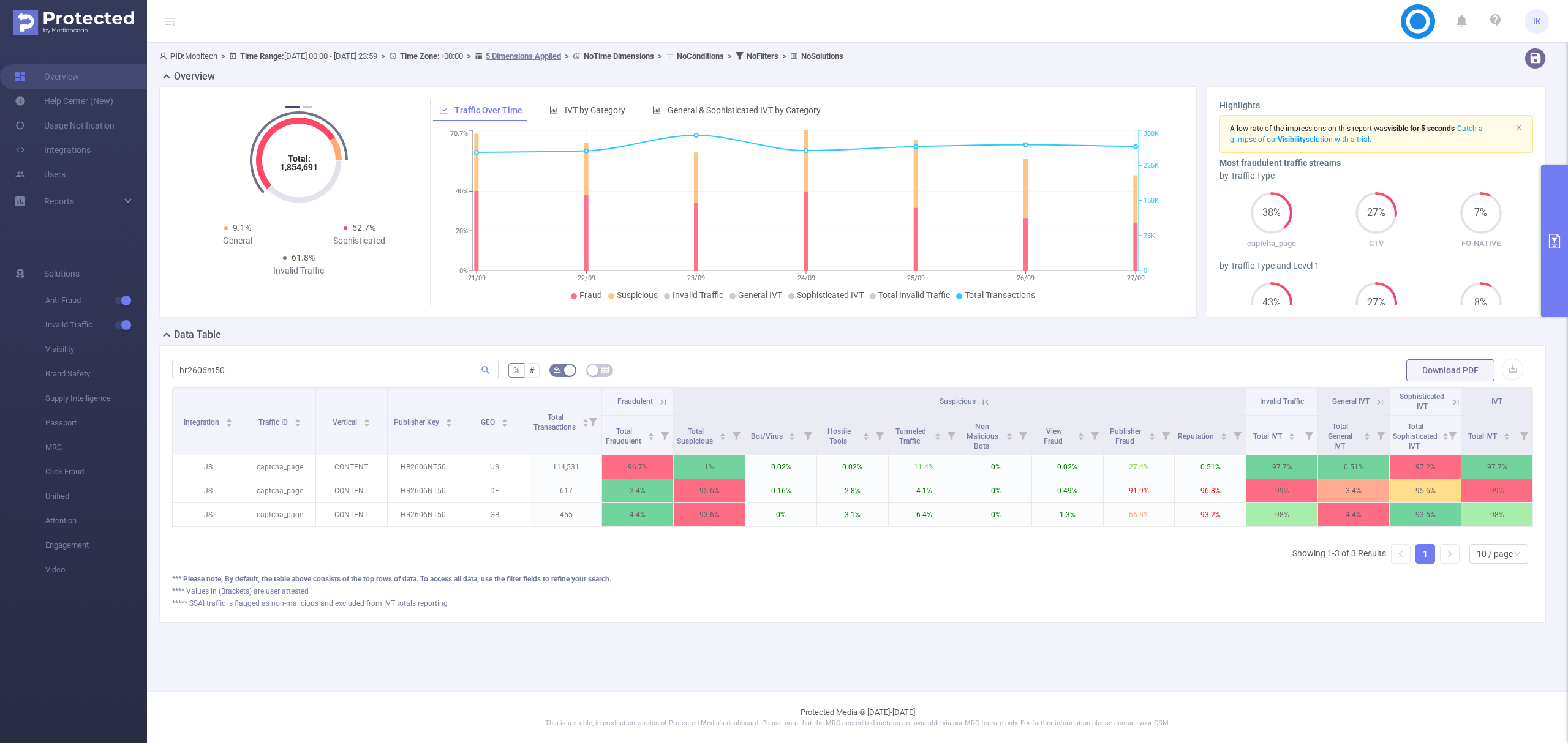
click at [980, 401] on icon at bounding box center [985, 401] width 11 height 11
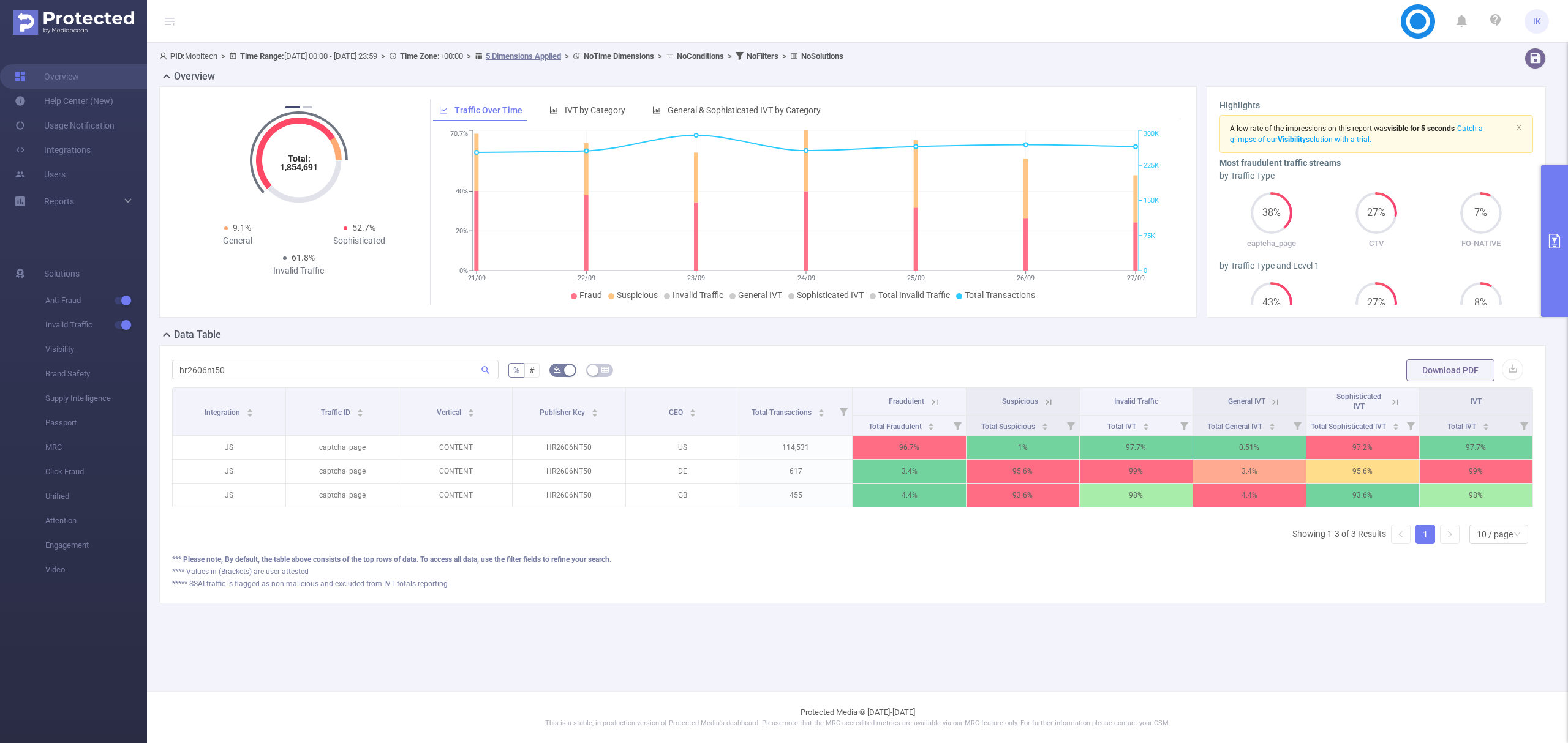
drag, startPoint x: 1162, startPoint y: 404, endPoint x: 1157, endPoint y: 412, distance: 9.4
click at [1161, 405] on th "Invalid Traffic" at bounding box center [1137, 402] width 113 height 28
click at [1109, 427] on span "Total IVT" at bounding box center [1122, 427] width 30 height 8
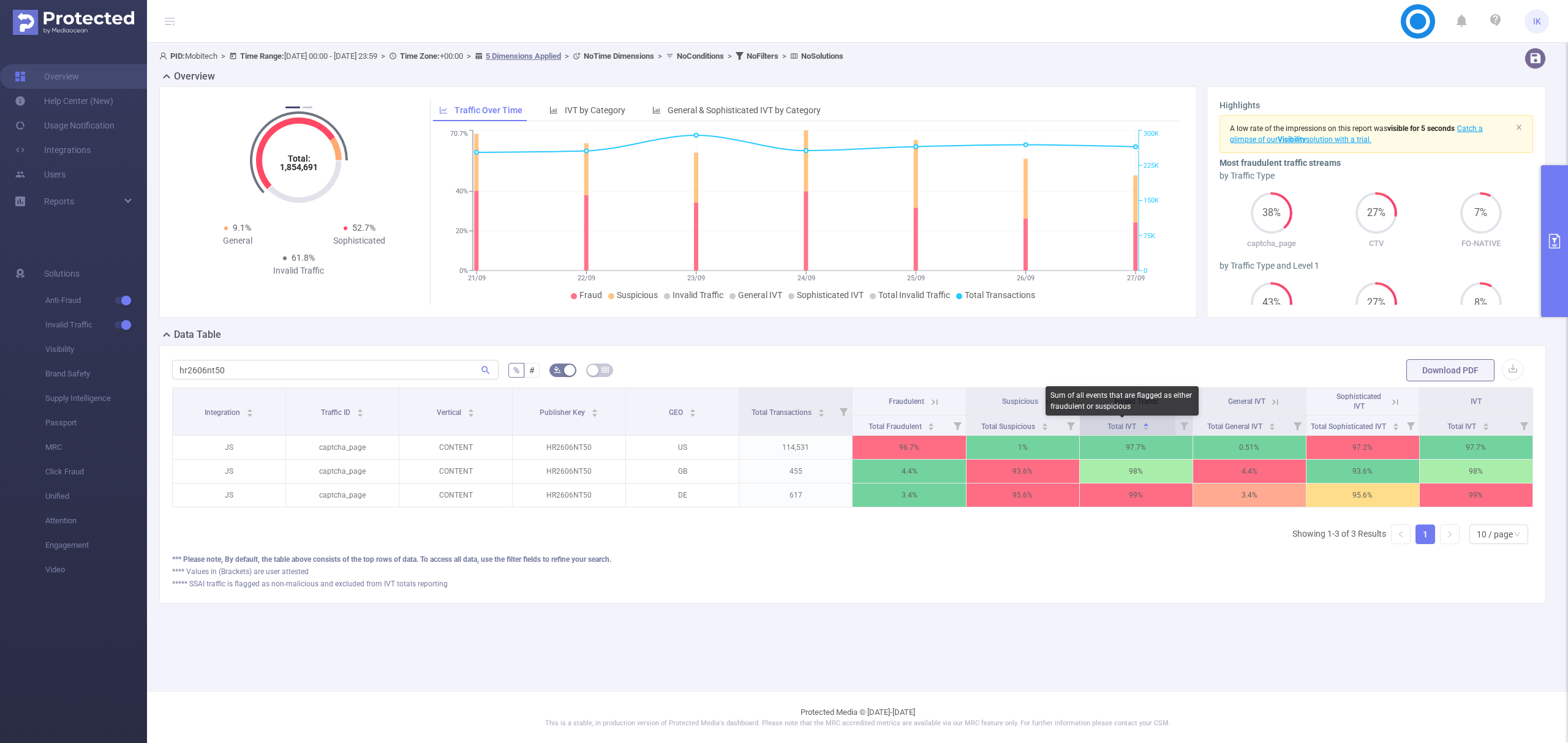
click at [1109, 427] on span "Total IVT" at bounding box center [1122, 427] width 30 height 8
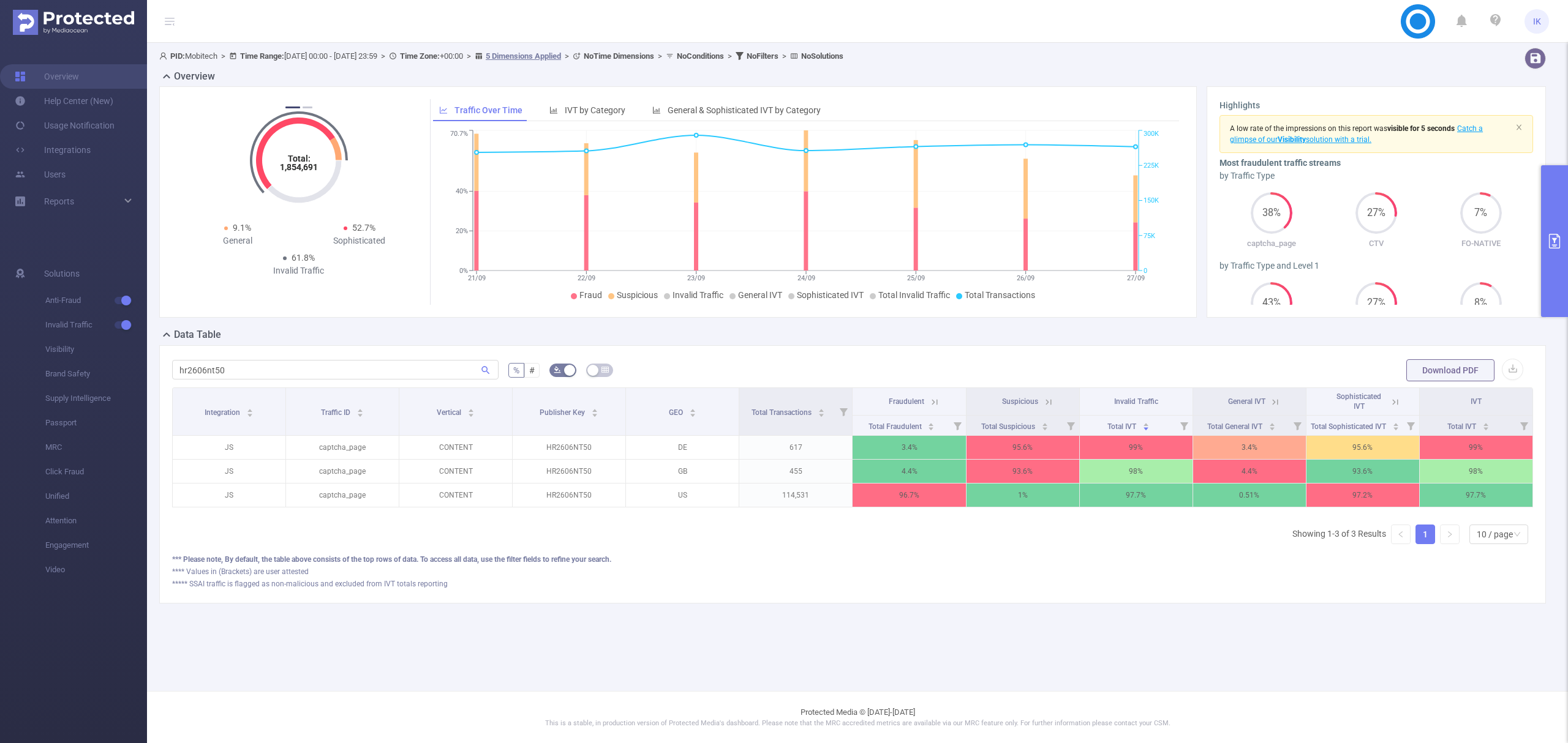
click at [1272, 401] on icon at bounding box center [1275, 401] width 11 height 11
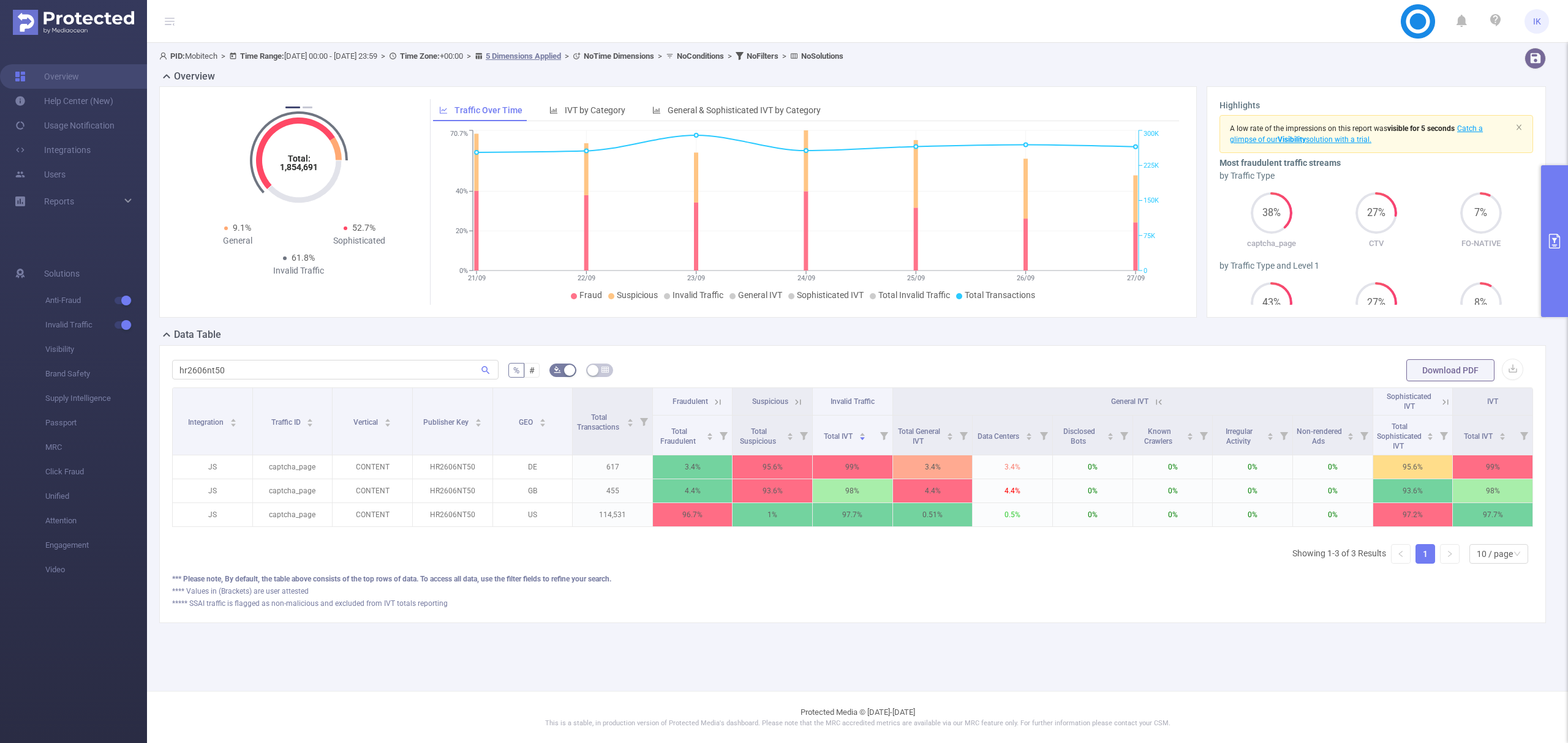
scroll to position [0, 2]
click at [1442, 402] on icon at bounding box center [1443, 401] width 6 height 6
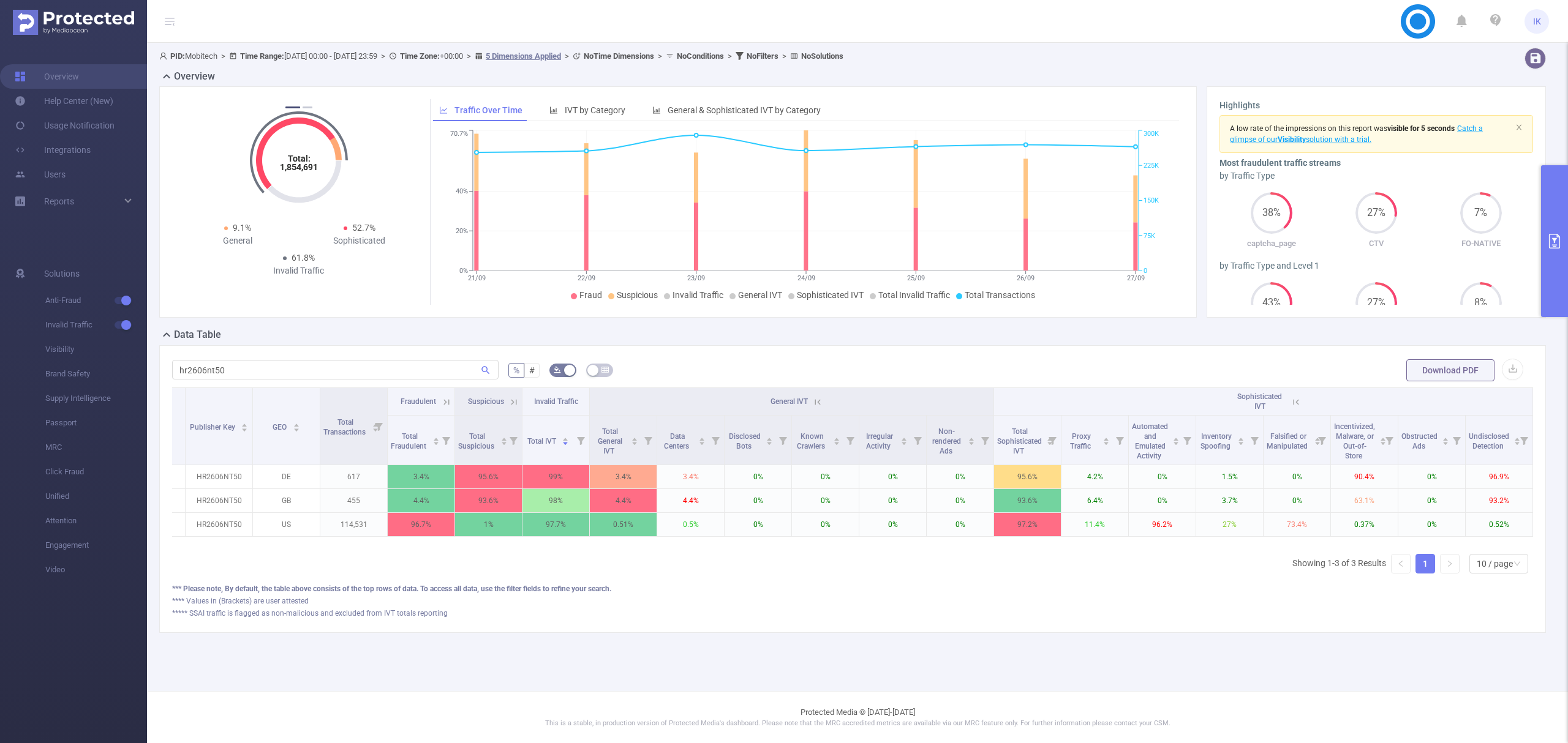
scroll to position [0, 260]
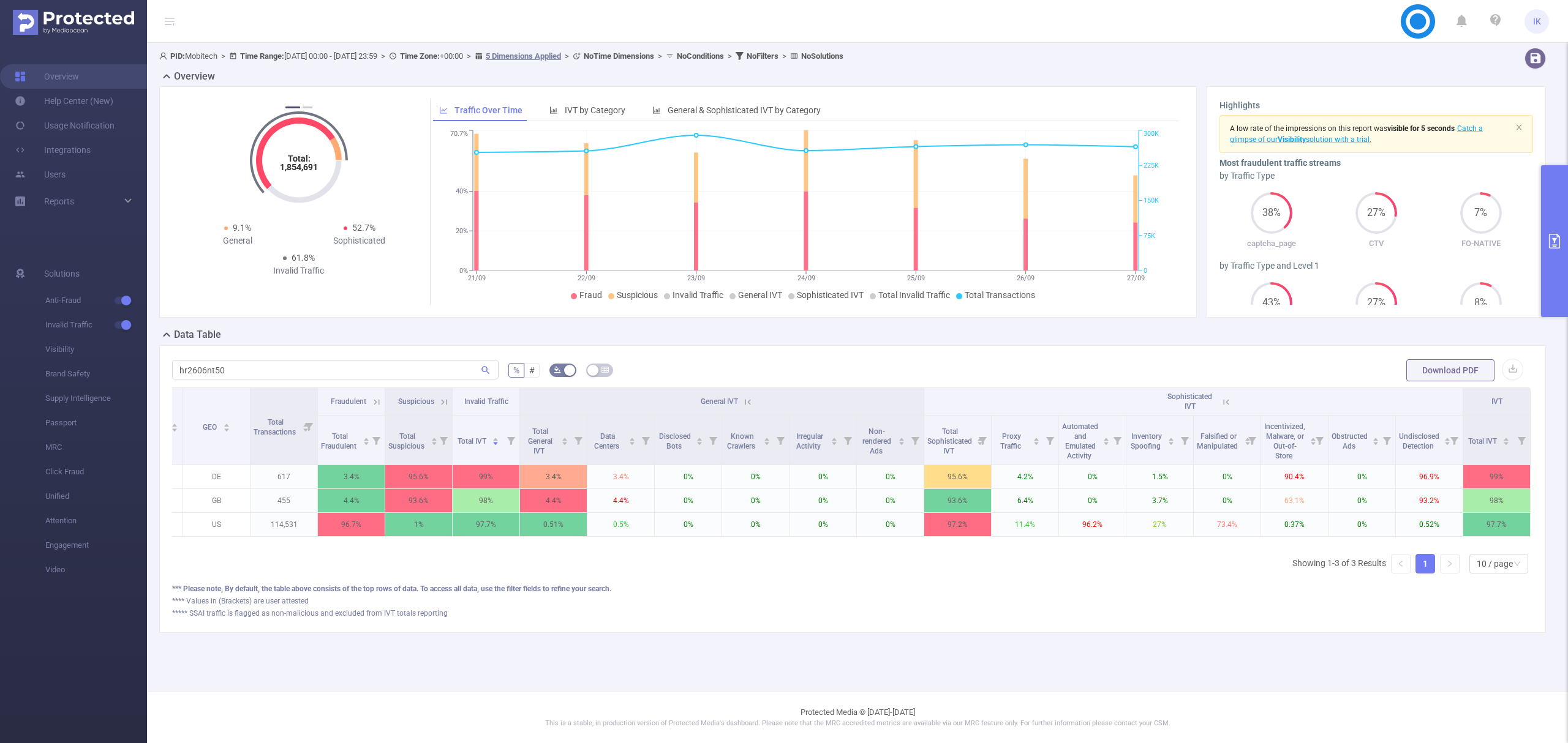
click at [748, 405] on icon at bounding box center [748, 401] width 11 height 11
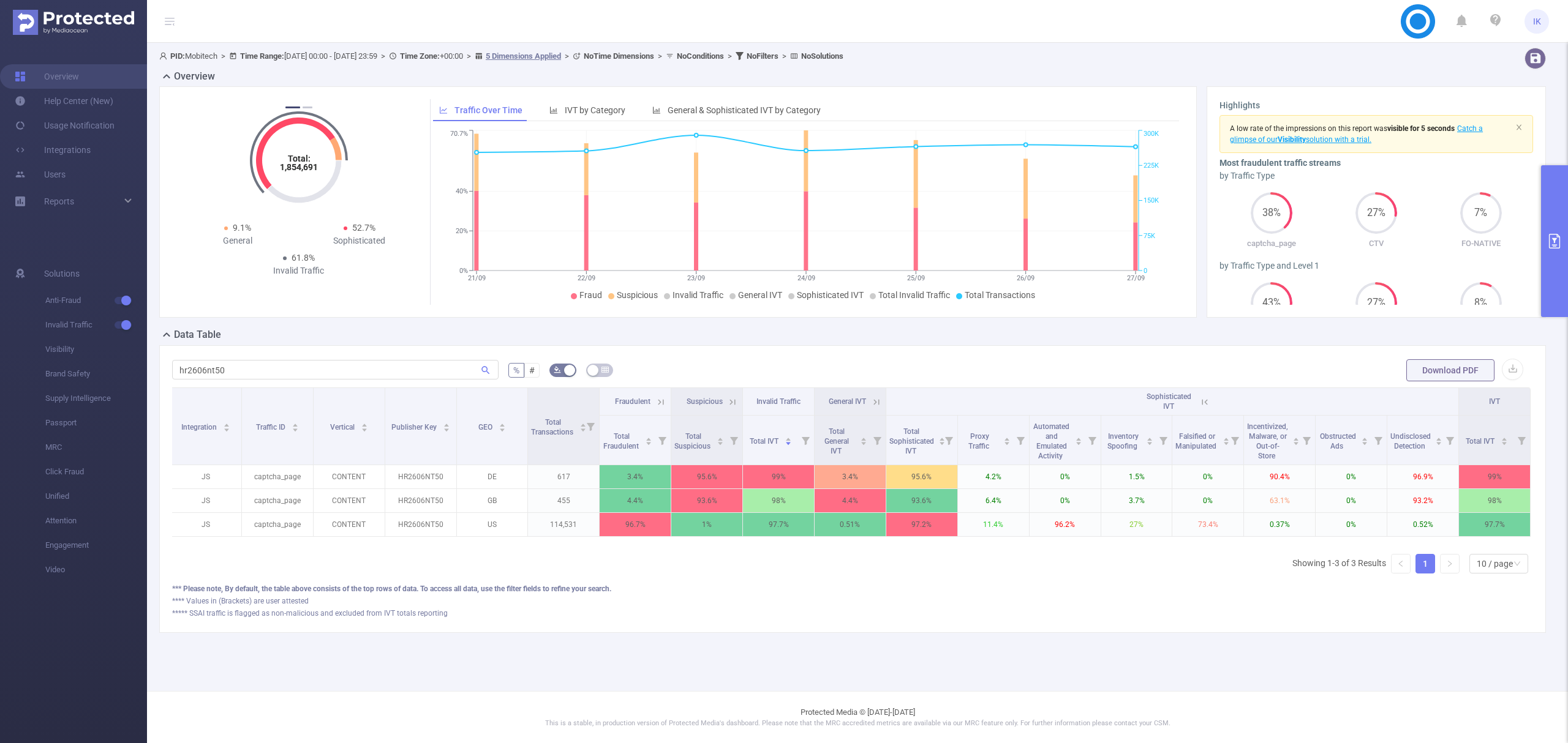
click at [1175, 393] on span "Sophisticated IVT" at bounding box center [1169, 401] width 45 height 18
click at [1107, 595] on div "*** Please note, By default, the table above consists of the top rows of data. …" at bounding box center [852, 588] width 1361 height 11
click at [575, 431] on span "Total Transactions" at bounding box center [553, 427] width 44 height 18
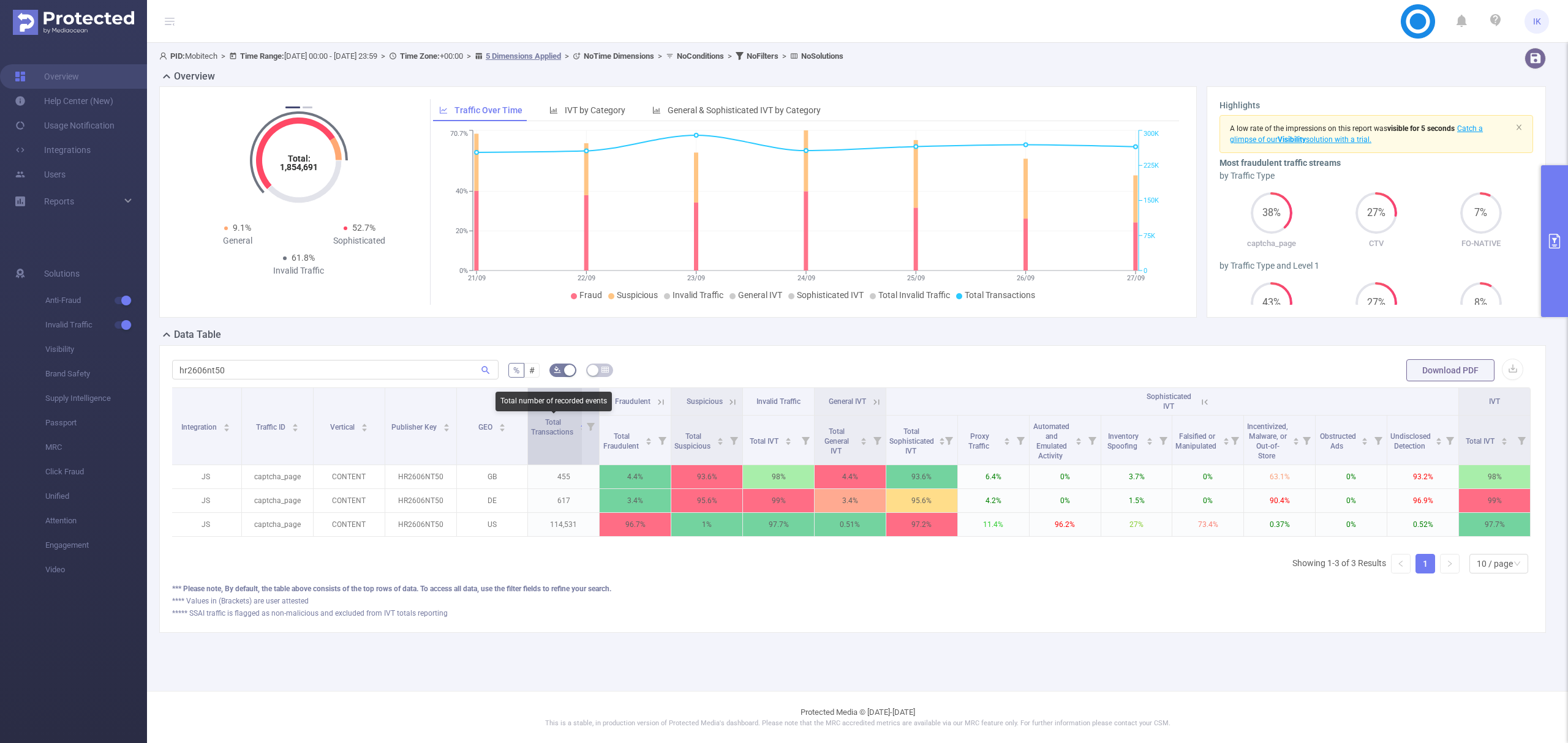
click at [575, 431] on span "Total Transactions" at bounding box center [553, 427] width 44 height 18
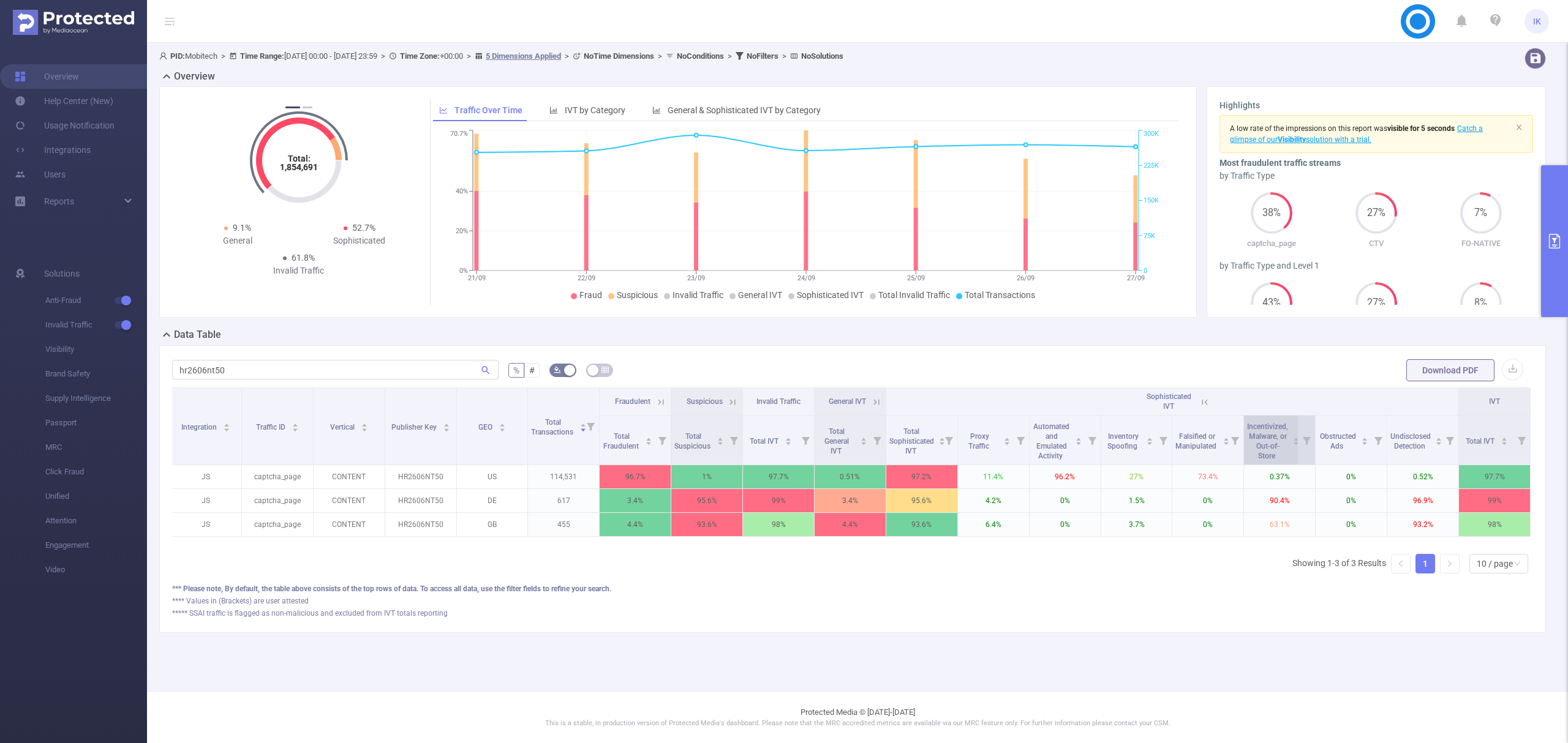
drag, startPoint x: 1288, startPoint y: 428, endPoint x: 1245, endPoint y: 424, distance: 43.2
click at [1248, 424] on div "Incentivized, Malware, or Out-of-Store" at bounding box center [1274, 440] width 52 height 42
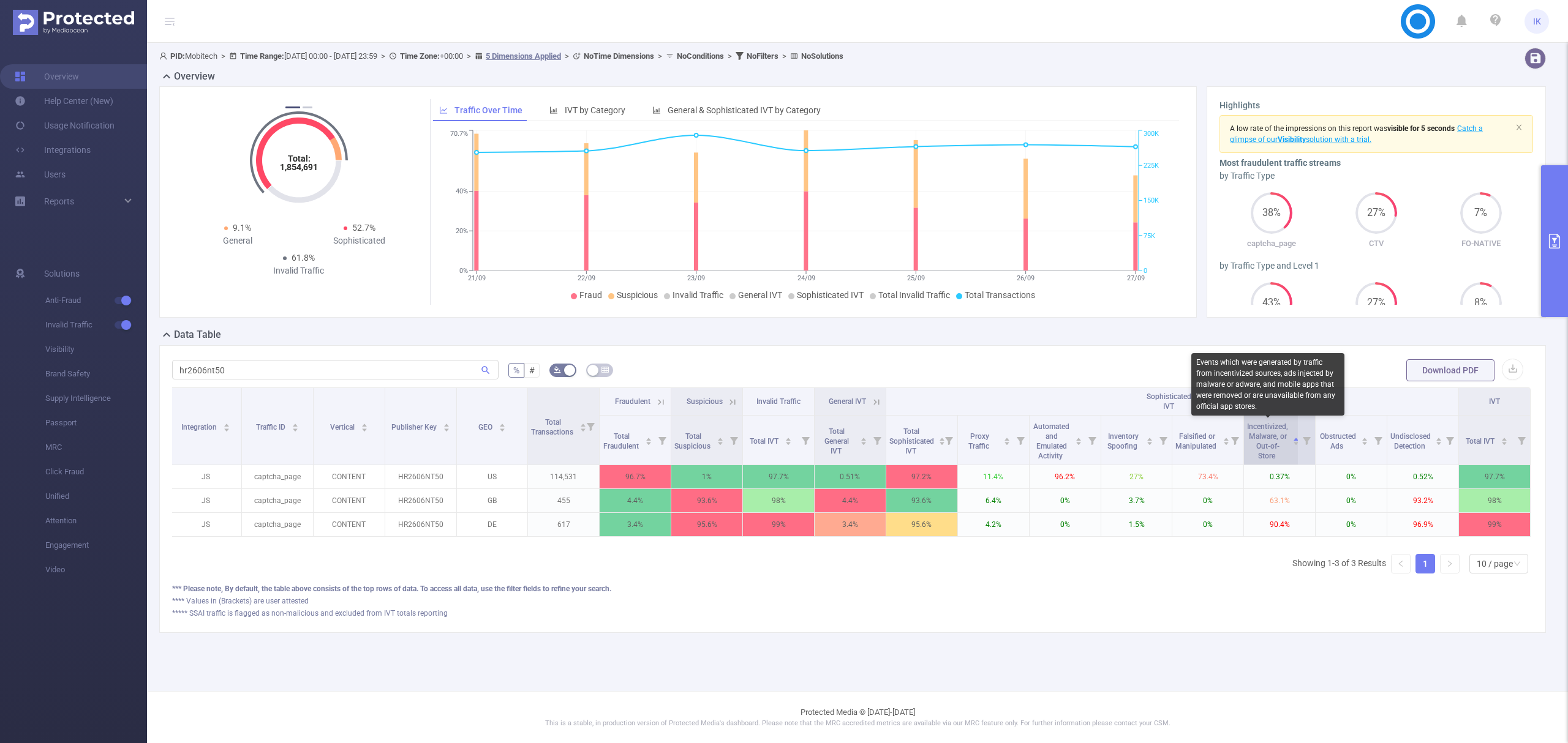
drag, startPoint x: 1246, startPoint y: 426, endPoint x: 1287, endPoint y: 428, distance: 41.0
click at [1287, 428] on div "Incentivized, Malware, or Out-of-Store" at bounding box center [1274, 440] width 52 height 42
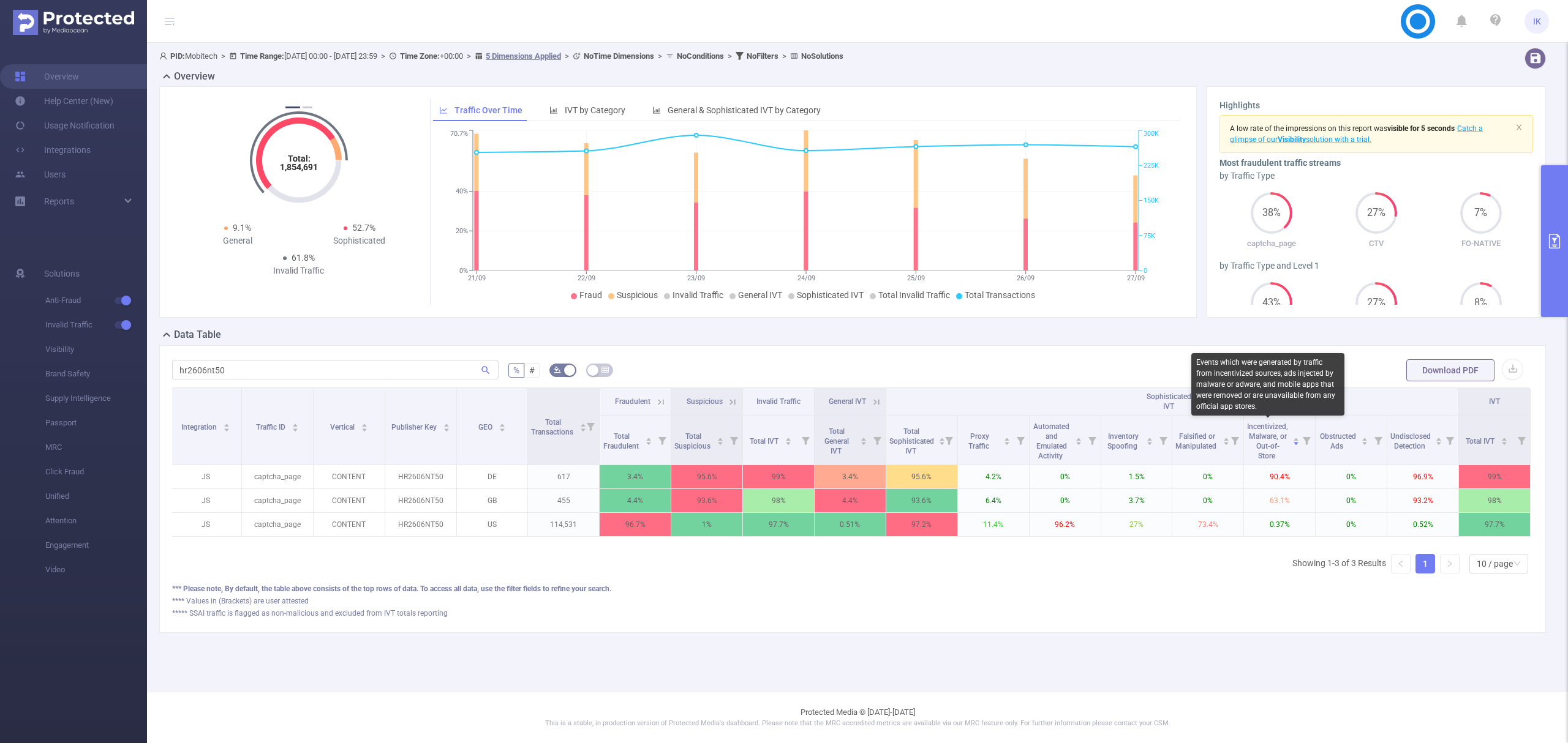
click at [1226, 369] on div "Events which were generated by traffic from incentivized sources, ads injected …" at bounding box center [1268, 384] width 153 height 62
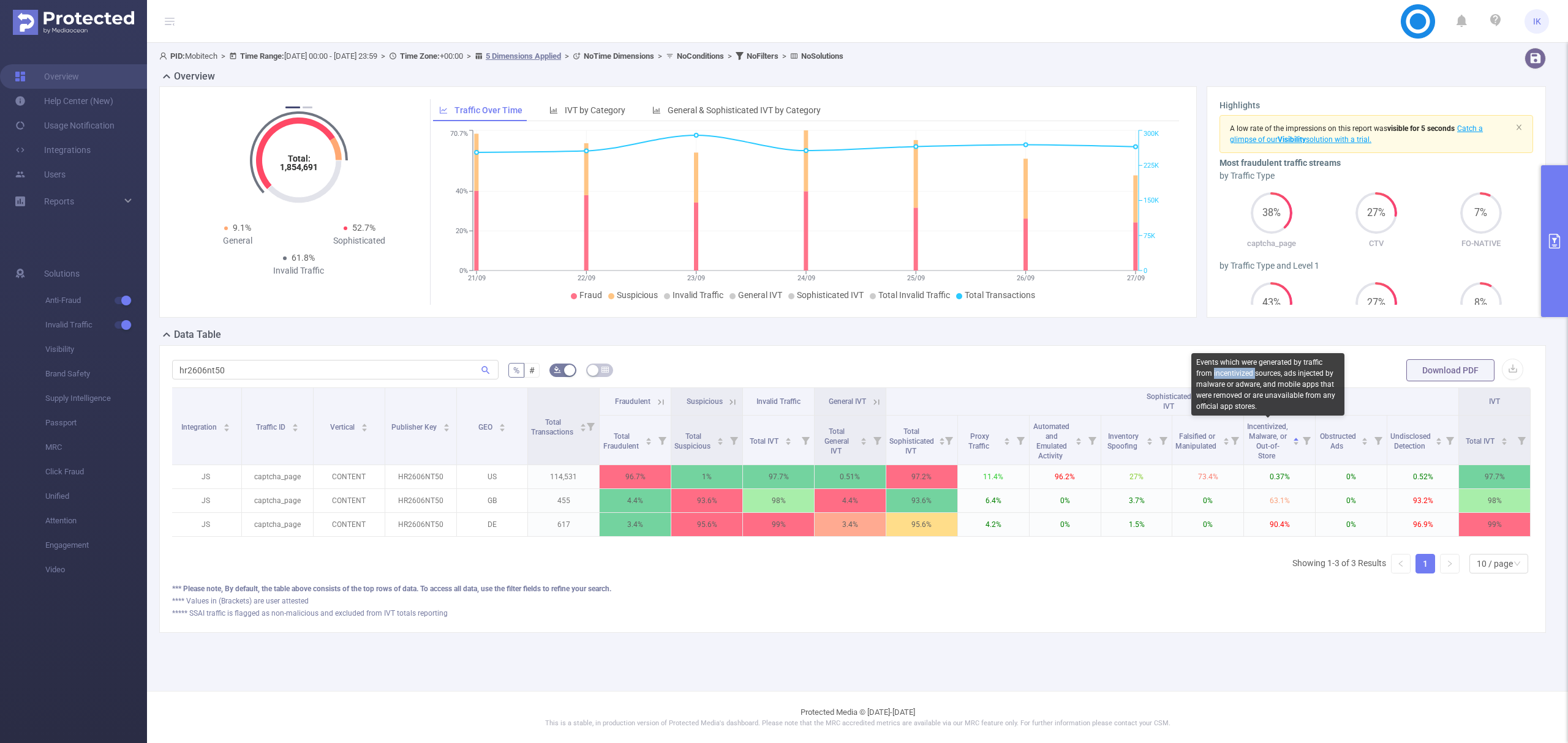
copy div "incentivized"
